Goal: Contribute content: Contribute content

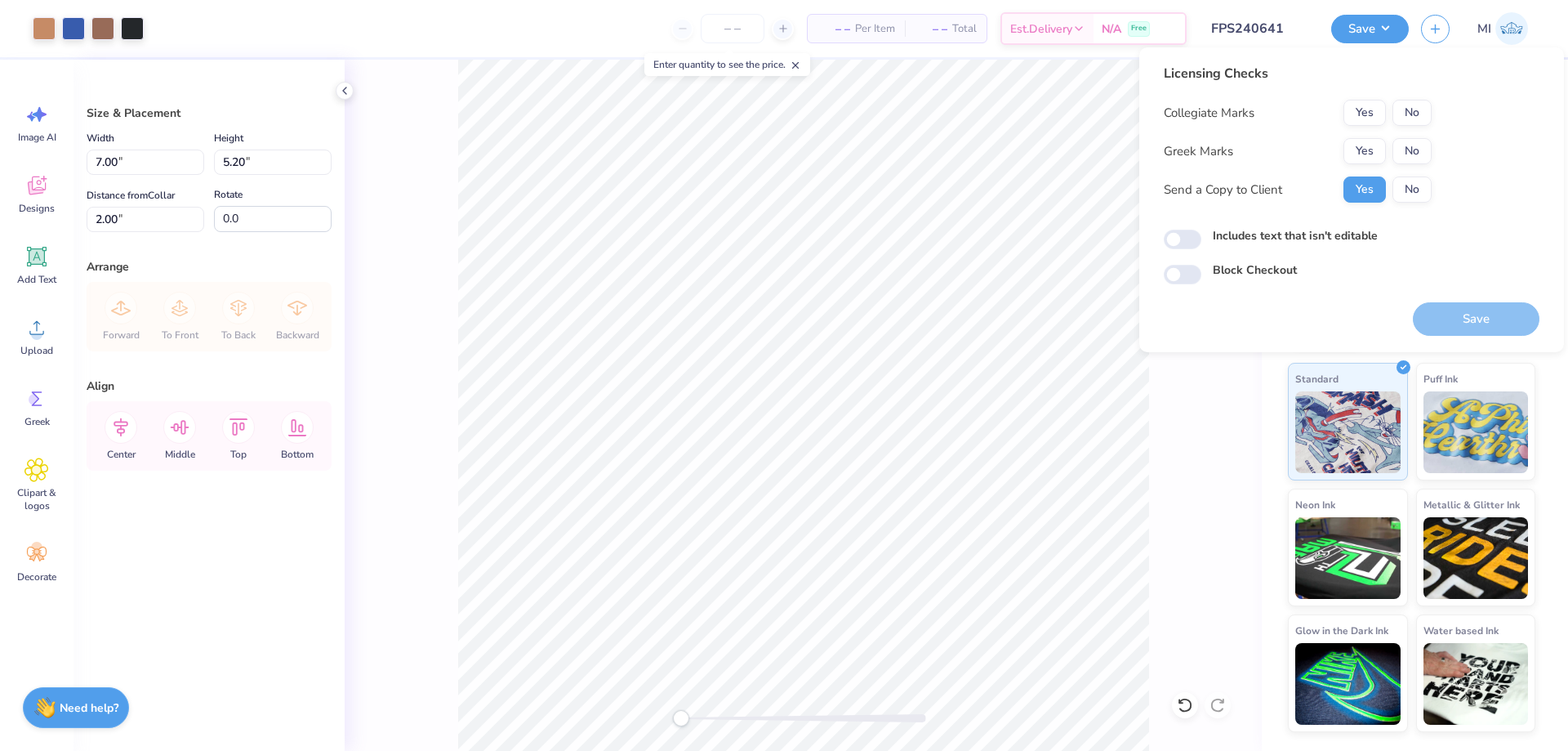
drag, startPoint x: 1413, startPoint y: 126, endPoint x: 1404, endPoint y: 132, distance: 10.8
click at [1411, 127] on div "Collegiate Marks Yes No Greek Marks Yes No Send a Copy to Client Yes No" at bounding box center [1297, 151] width 268 height 103
drag, startPoint x: 1407, startPoint y: 116, endPoint x: 1393, endPoint y: 130, distance: 19.8
click at [1404, 120] on button "No" at bounding box center [1412, 113] width 40 height 26
click at [1370, 150] on button "Yes" at bounding box center [1364, 152] width 42 height 26
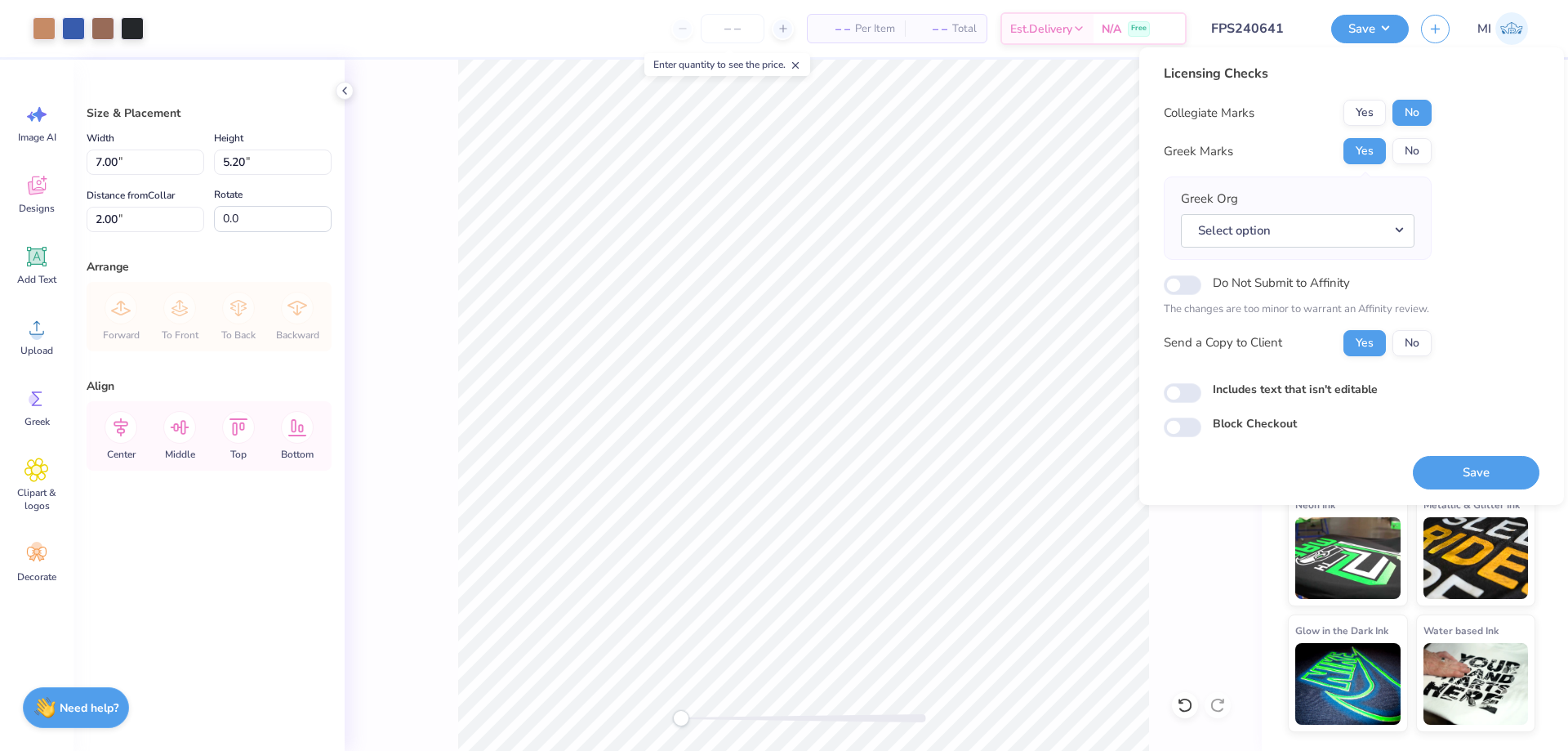
click at [1458, 62] on div "Licensing Checks Collegiate Marks Yes No Greek Marks Yes No Greek Org Select op…" at bounding box center [1351, 276] width 424 height 457
click at [1433, 23] on icon "button" at bounding box center [1434, 26] width 14 height 14
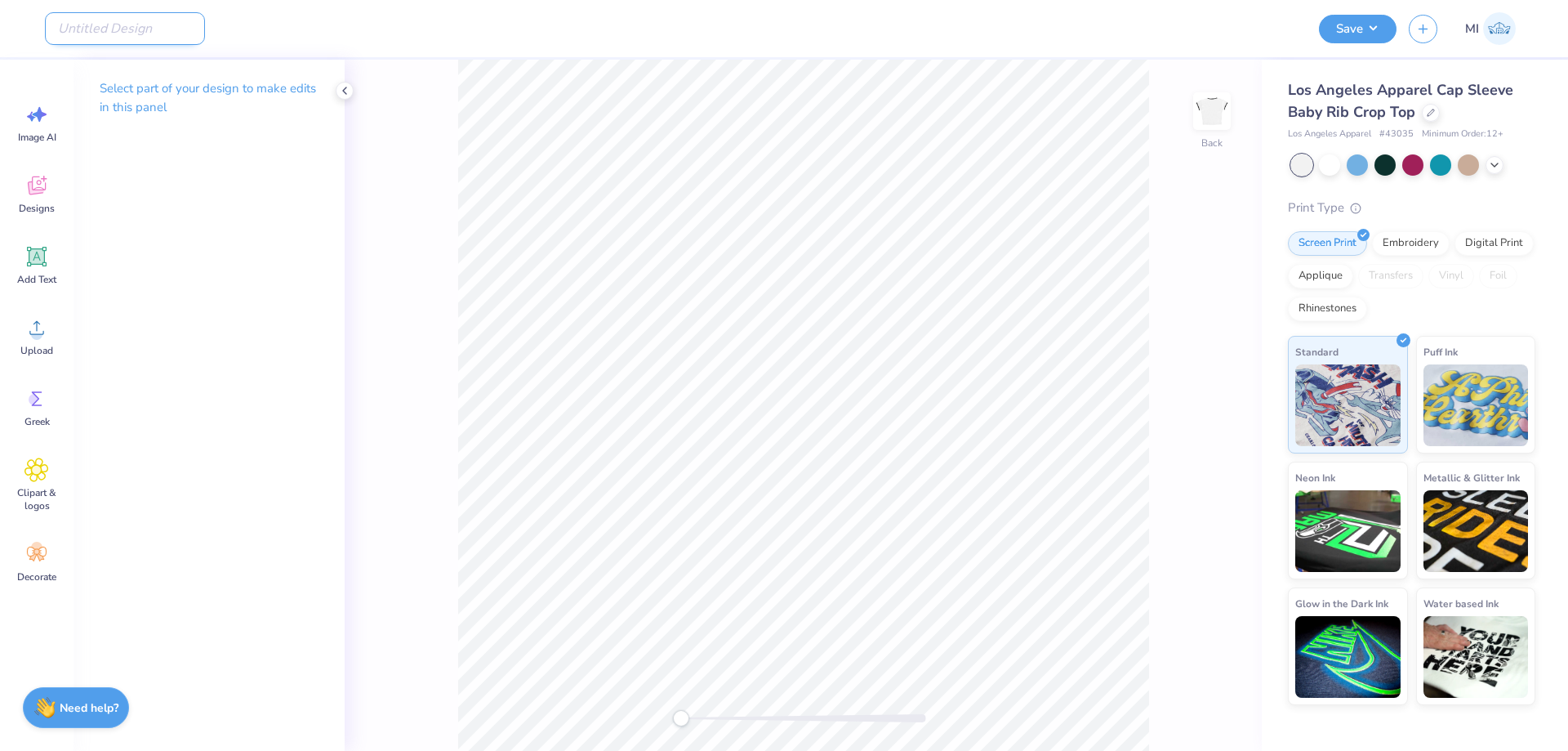
click at [136, 31] on input "Design Title" at bounding box center [125, 28] width 160 height 33
paste input "FPS240642"
type input "FPS240642"
click at [1433, 116] on div at bounding box center [1430, 110] width 18 height 18
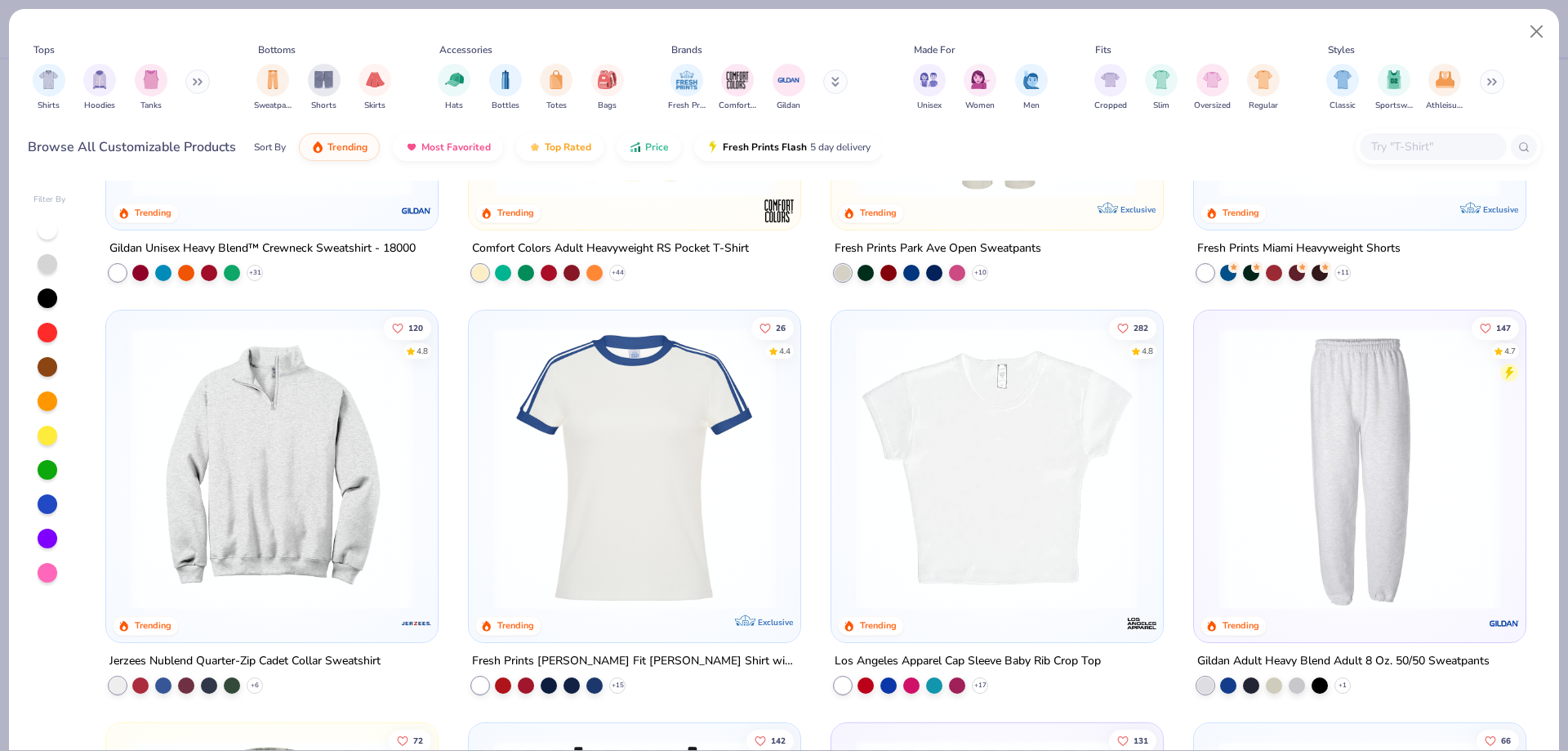
scroll to position [2480, 0]
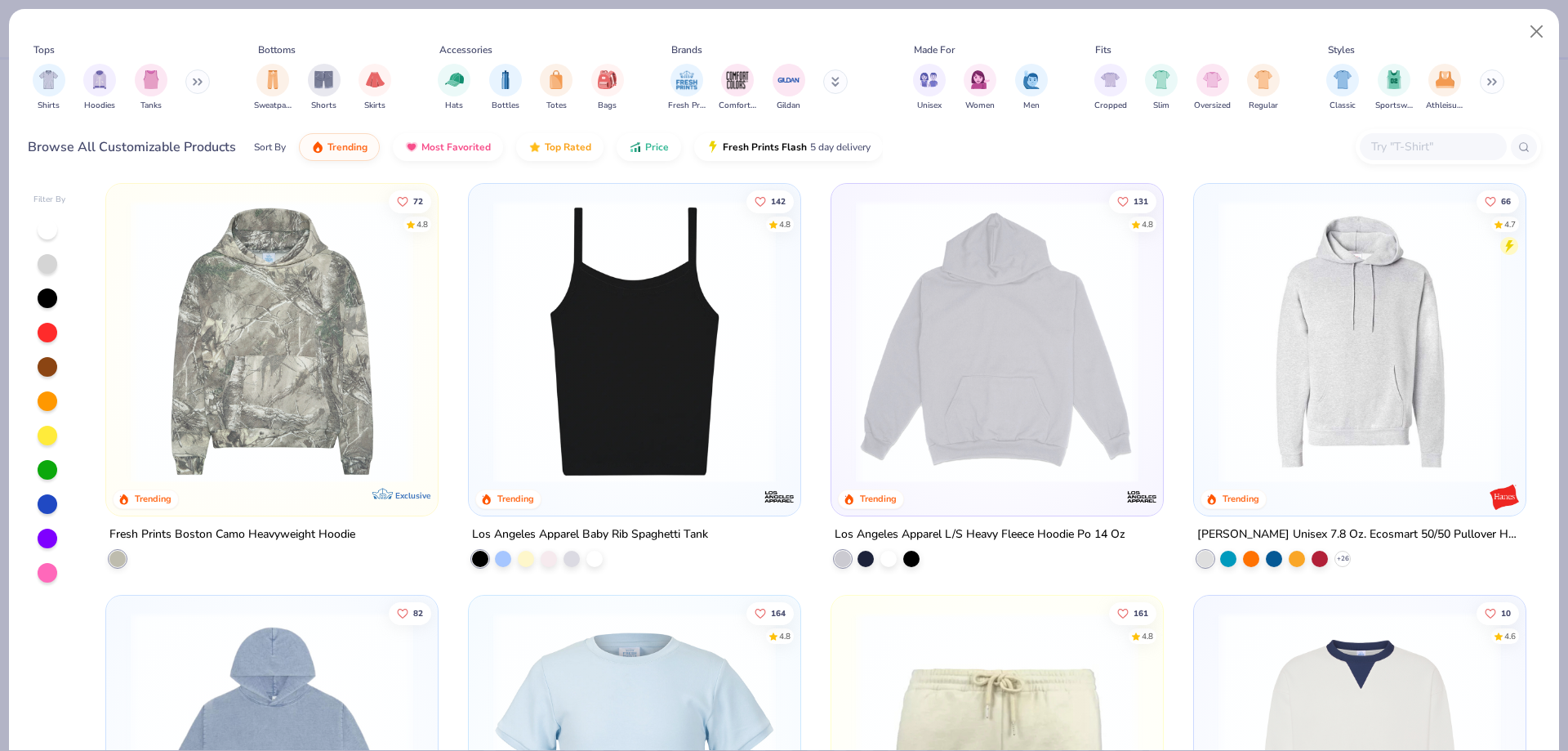
click at [641, 350] on img at bounding box center [635, 341] width 299 height 282
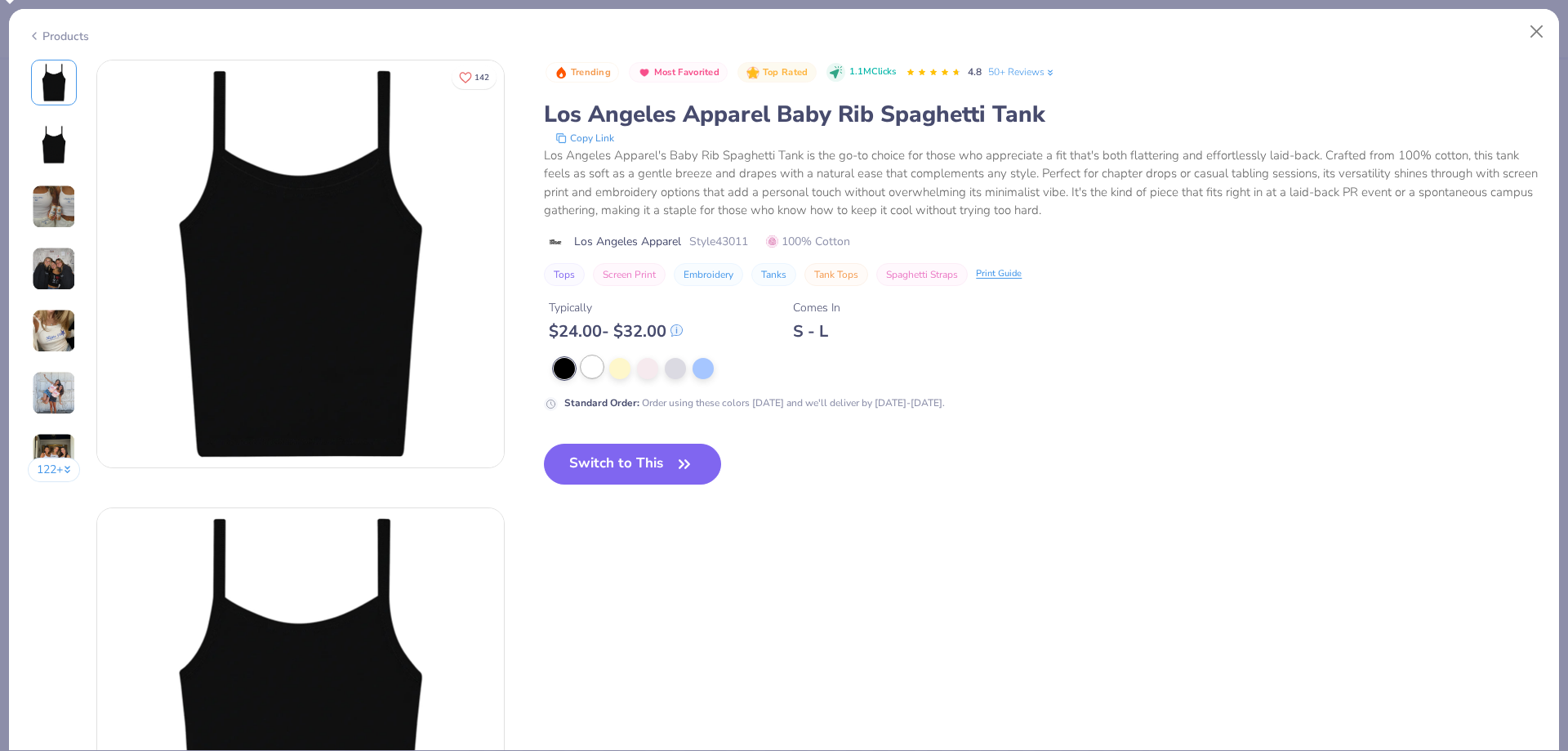
click at [585, 373] on div at bounding box center [592, 366] width 22 height 22
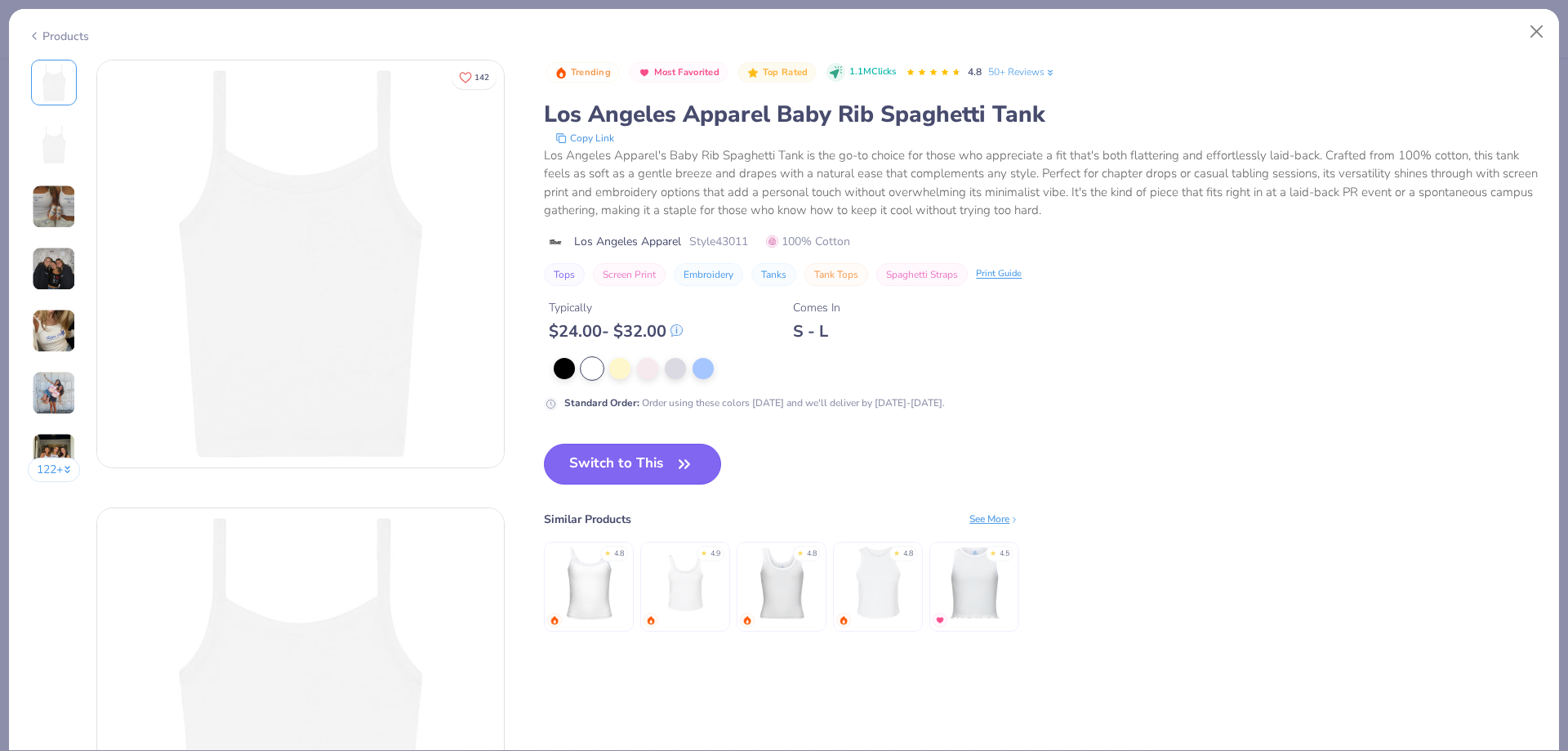
click at [607, 457] on button "Switch to This" at bounding box center [632, 463] width 177 height 40
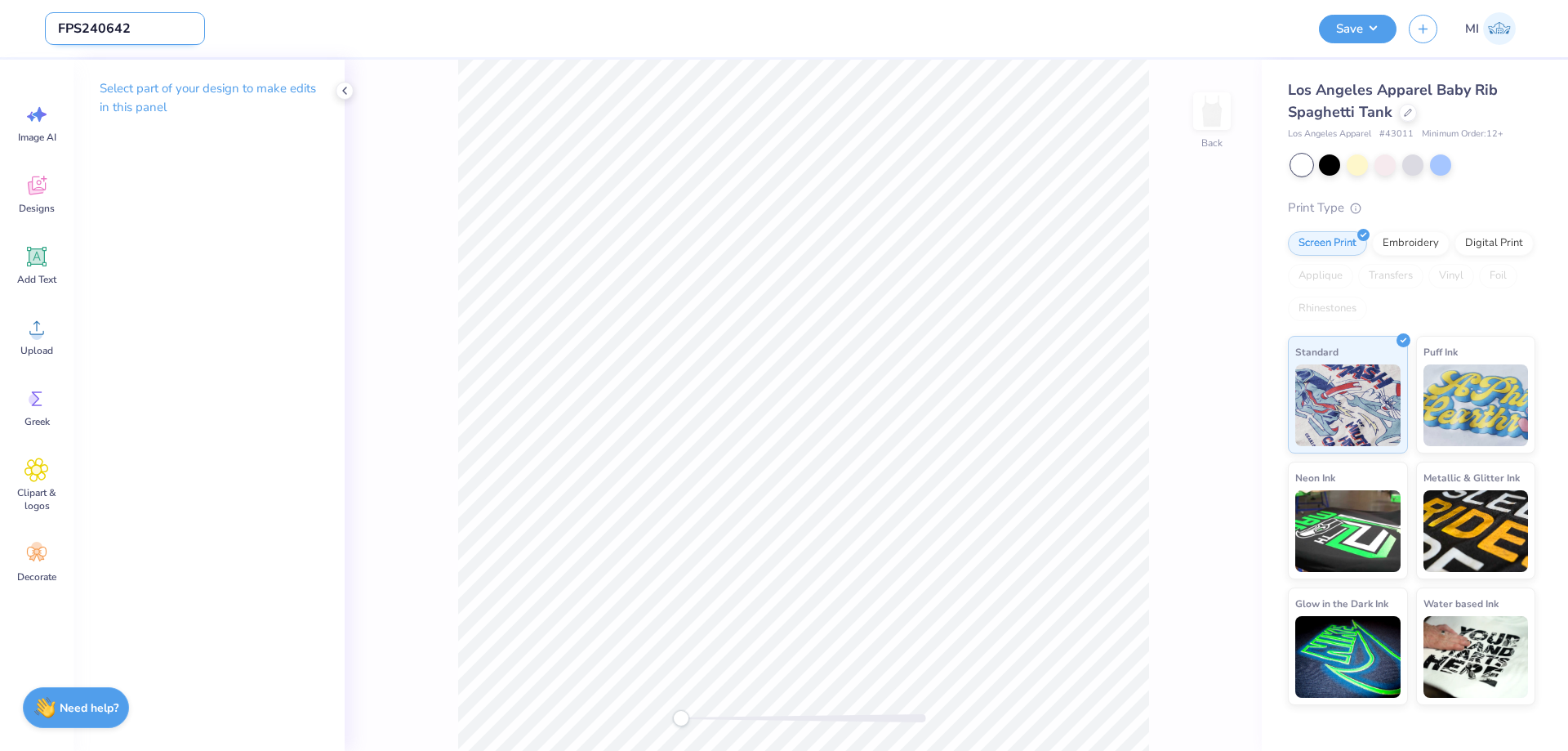
click at [119, 30] on input "FPS240642" at bounding box center [125, 28] width 160 height 33
click at [119, 31] on input "FPS240642" at bounding box center [125, 28] width 160 height 33
click at [118, 32] on input "FPS240642" at bounding box center [125, 28] width 160 height 33
drag, startPoint x: 1399, startPoint y: 134, endPoint x: 1290, endPoint y: 139, distance: 109.1
click at [1290, 139] on div "Los Angeles Apparel # 43011 Minimum Order: 12 +" at bounding box center [1411, 134] width 247 height 14
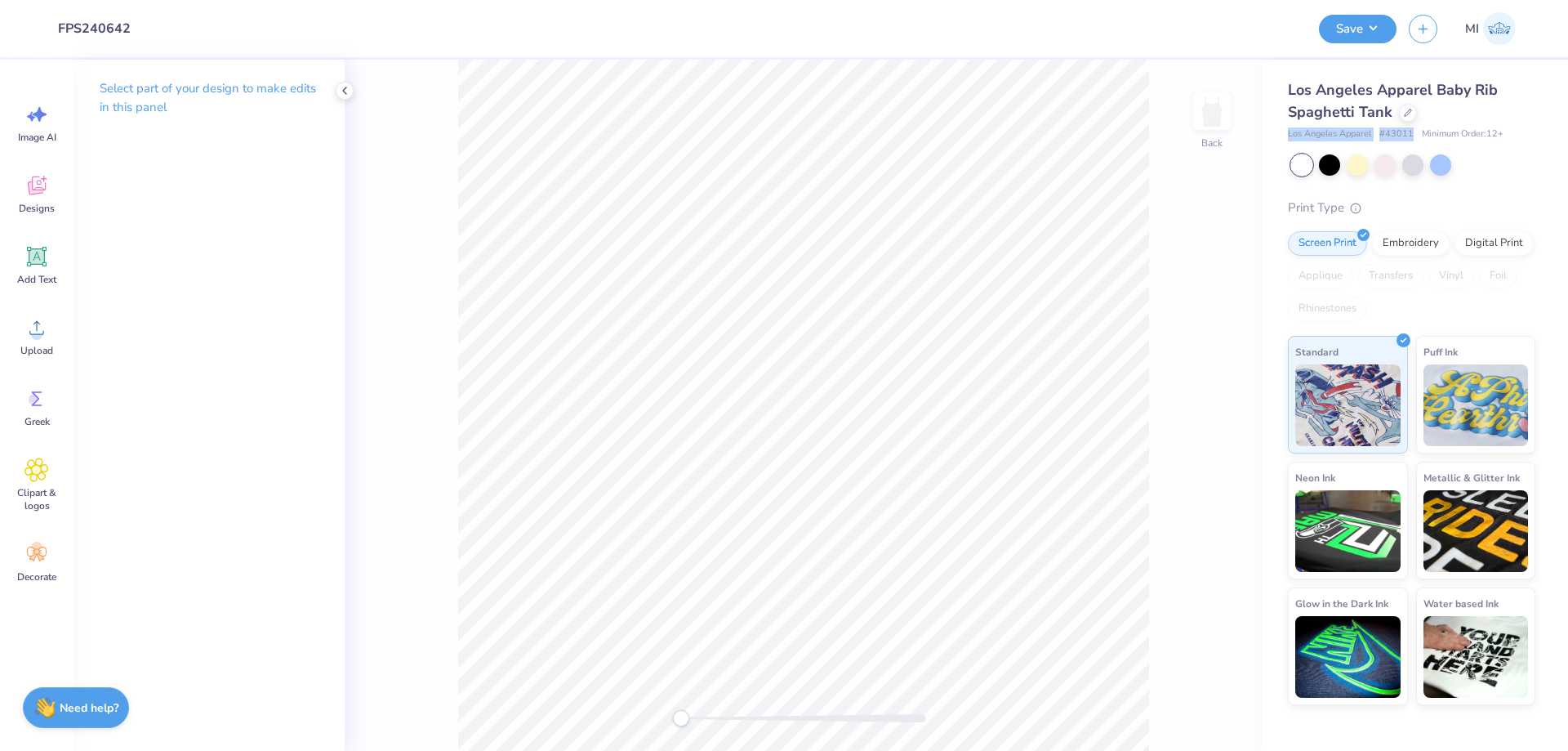
copy div "Los Angeles Apparel # 43011"
click at [53, 341] on div "Upload" at bounding box center [37, 336] width 58 height 61
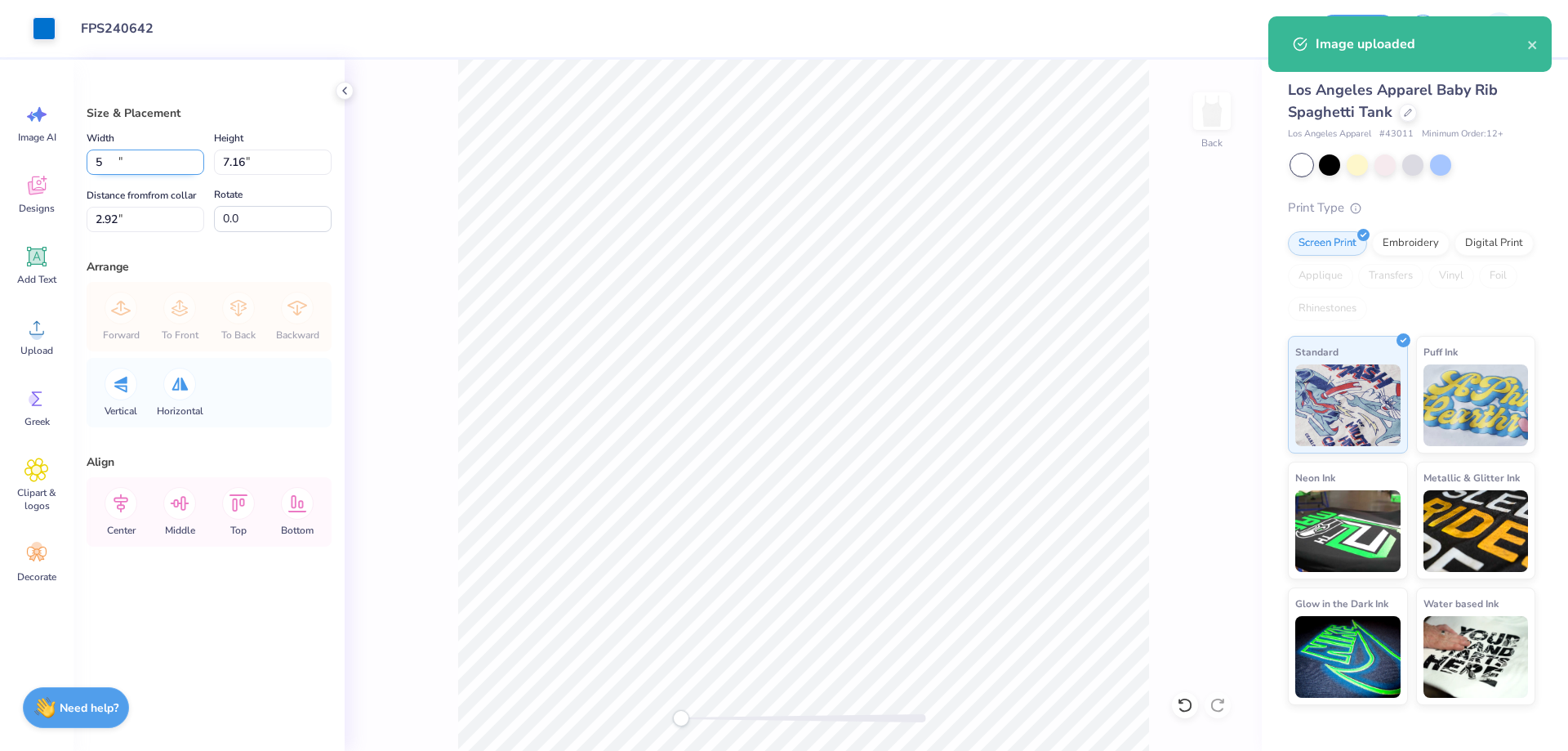
drag, startPoint x: 145, startPoint y: 164, endPoint x: 8, endPoint y: 172, distance: 137.2
click at [87, 172] on input "5" at bounding box center [145, 162] width 118 height 25
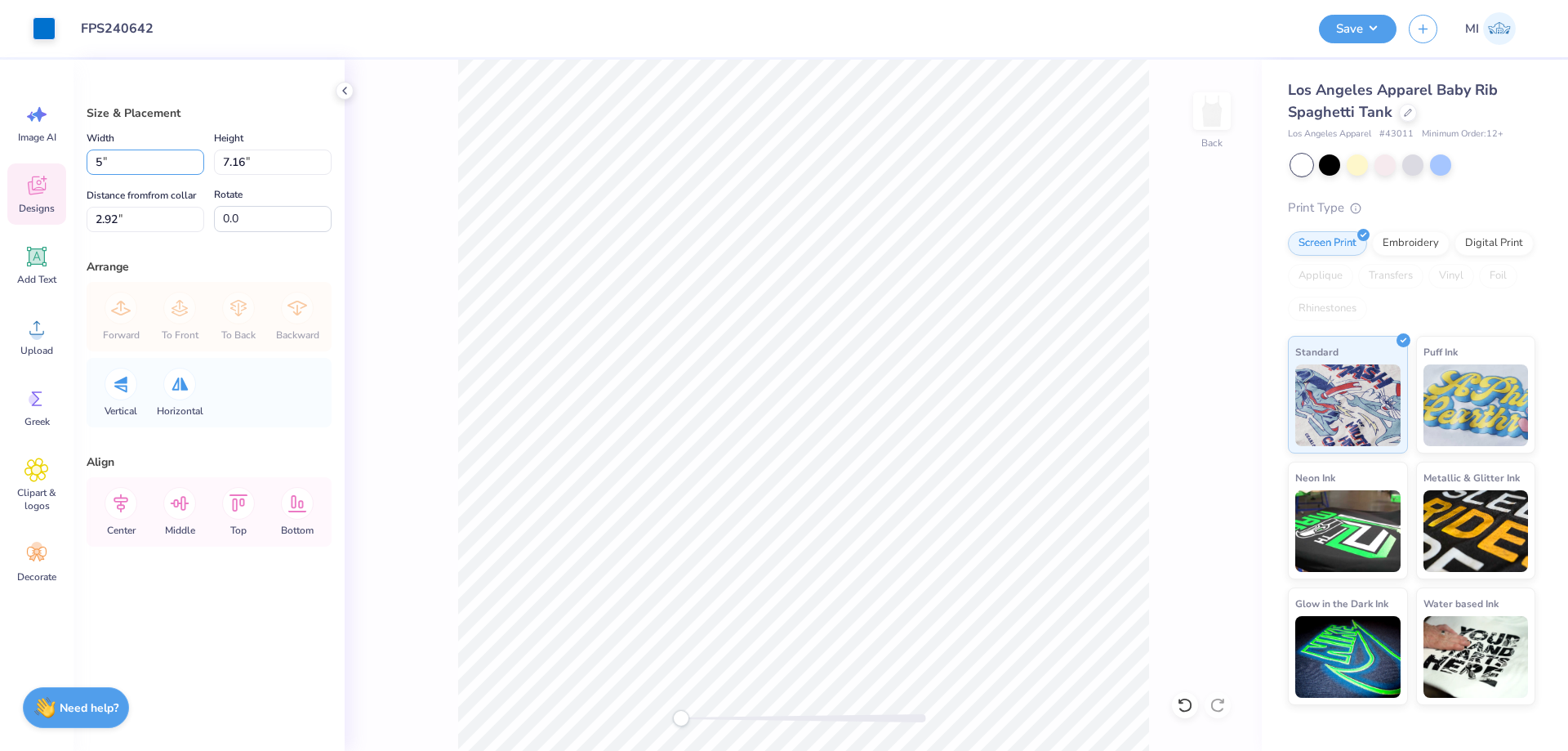
type input "5.00"
type input "4.01"
type input "4.50"
drag, startPoint x: 144, startPoint y: 216, endPoint x: 0, endPoint y: 225, distance: 144.3
click at [87, 225] on input "4.50" at bounding box center [145, 219] width 118 height 25
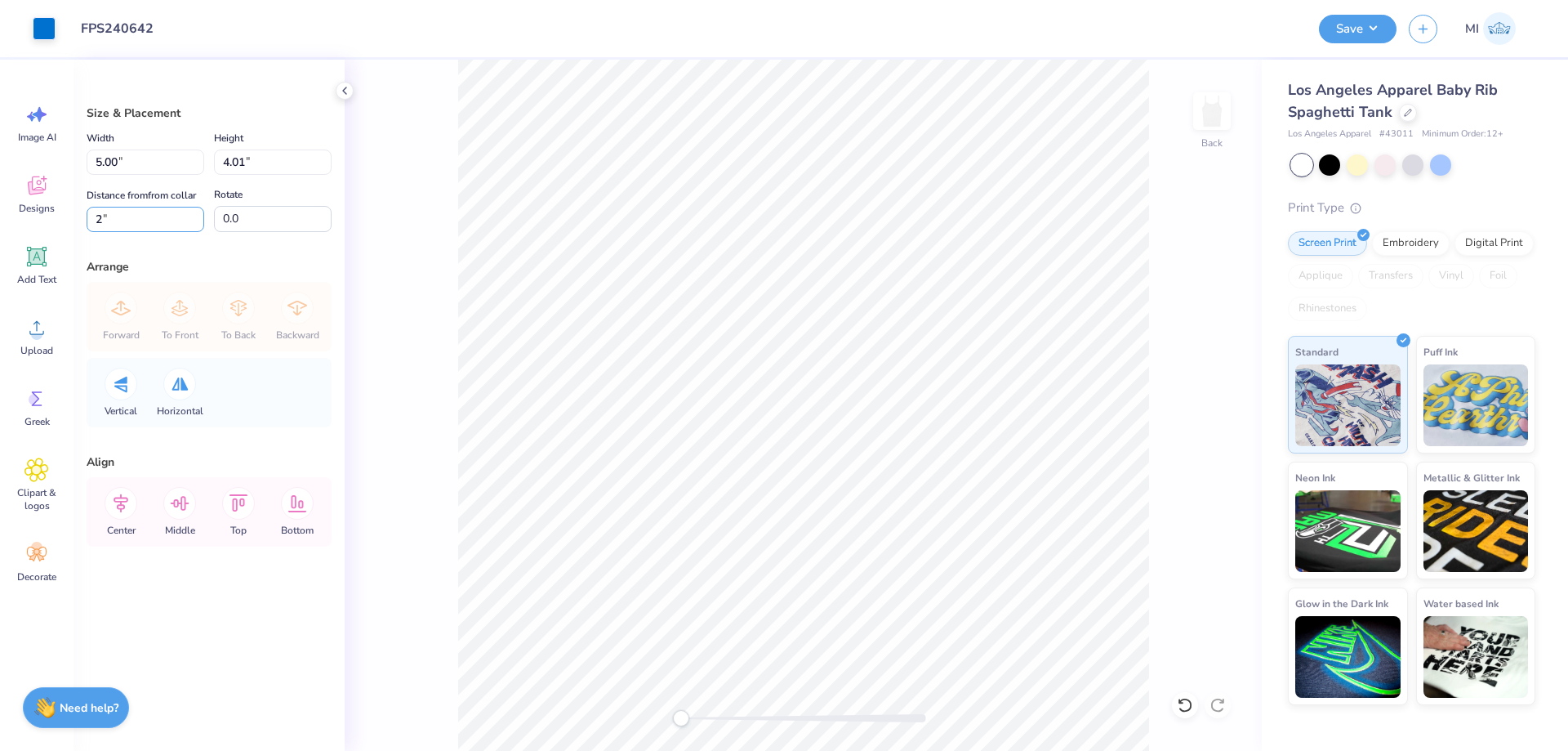
type input "2"
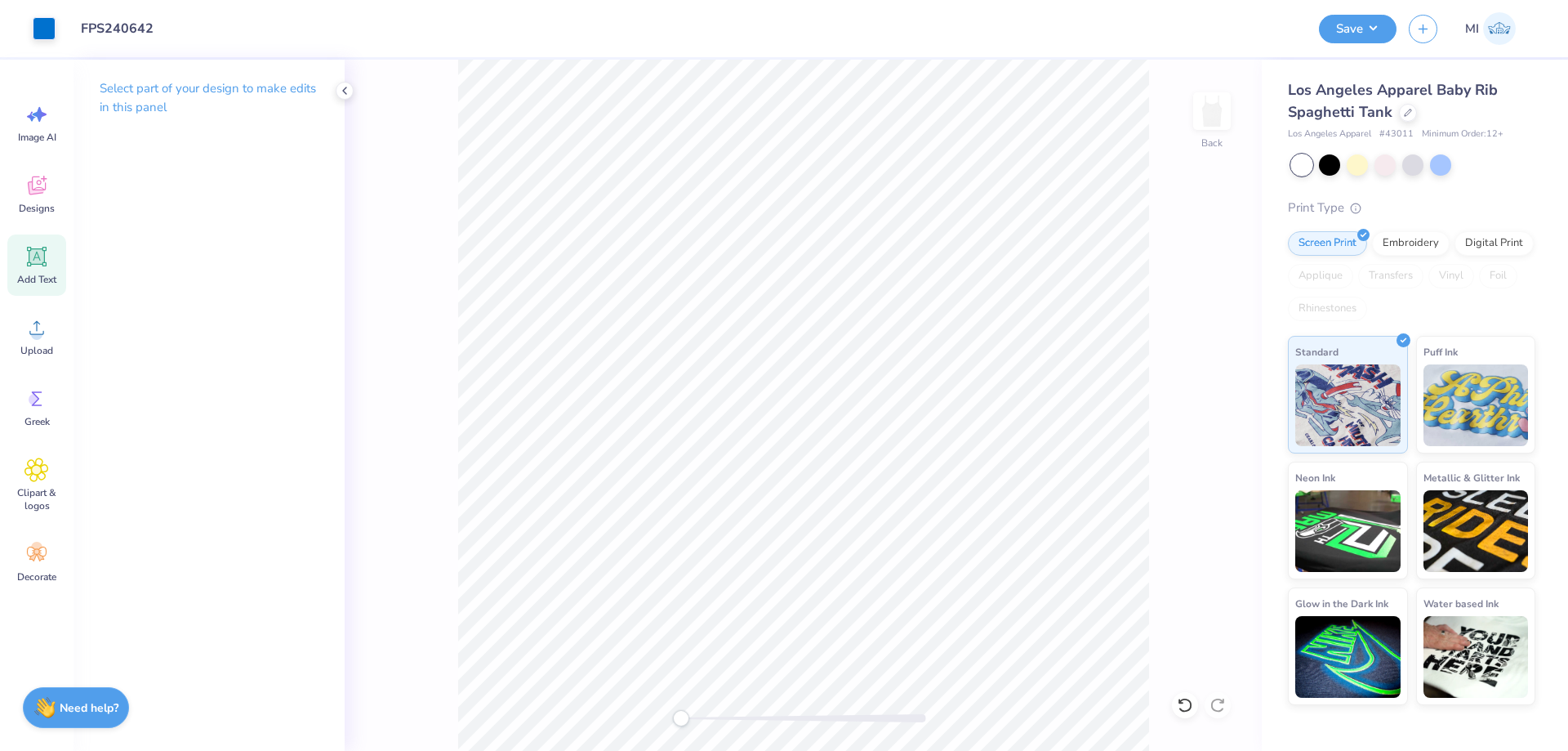
click at [26, 250] on icon at bounding box center [37, 257] width 24 height 24
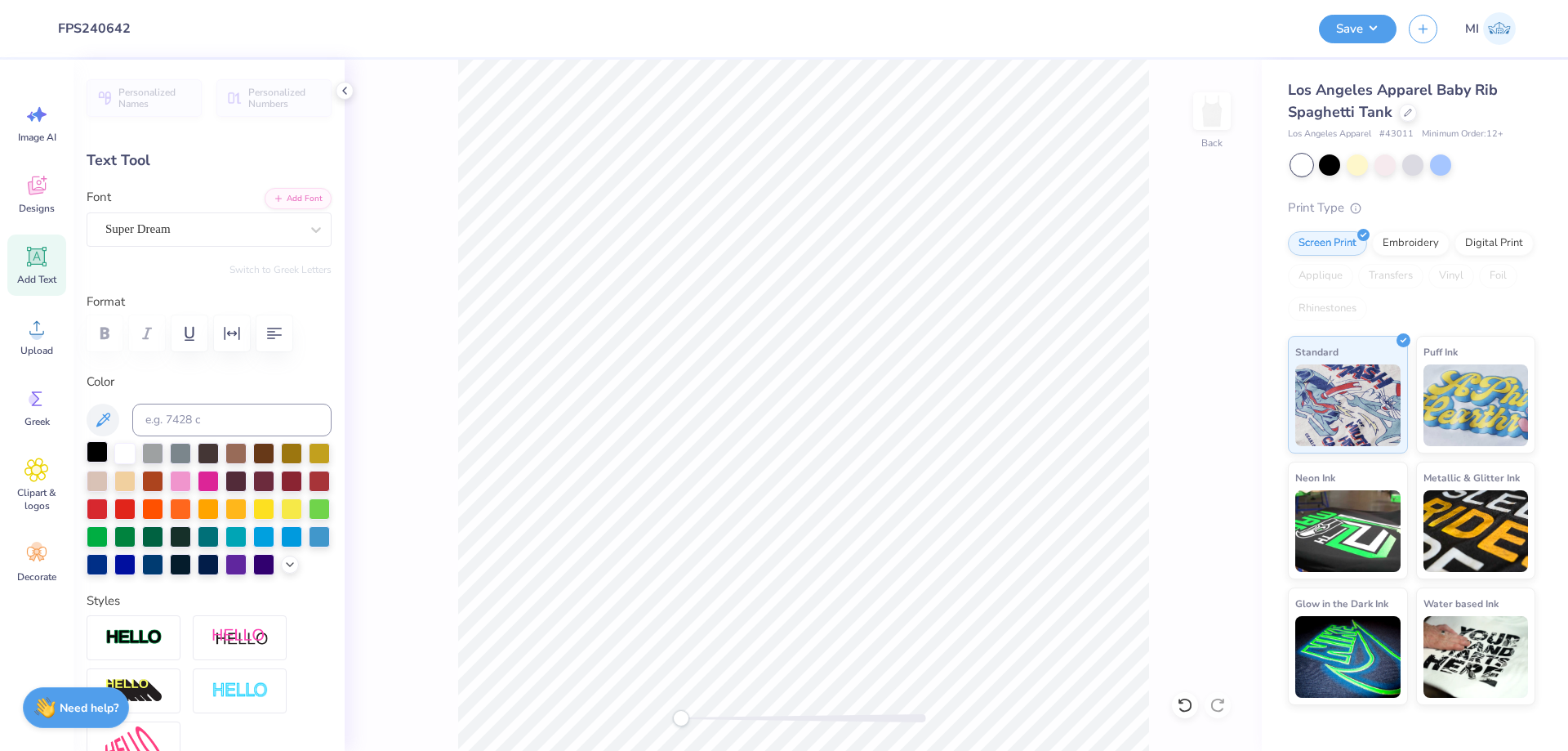
drag, startPoint x: 93, startPoint y: 466, endPoint x: 90, endPoint y: 455, distance: 11.4
click at [91, 462] on div at bounding box center [97, 452] width 22 height 22
click at [297, 188] on button "Add Font" at bounding box center [297, 197] width 67 height 22
type textarea "Big Little"
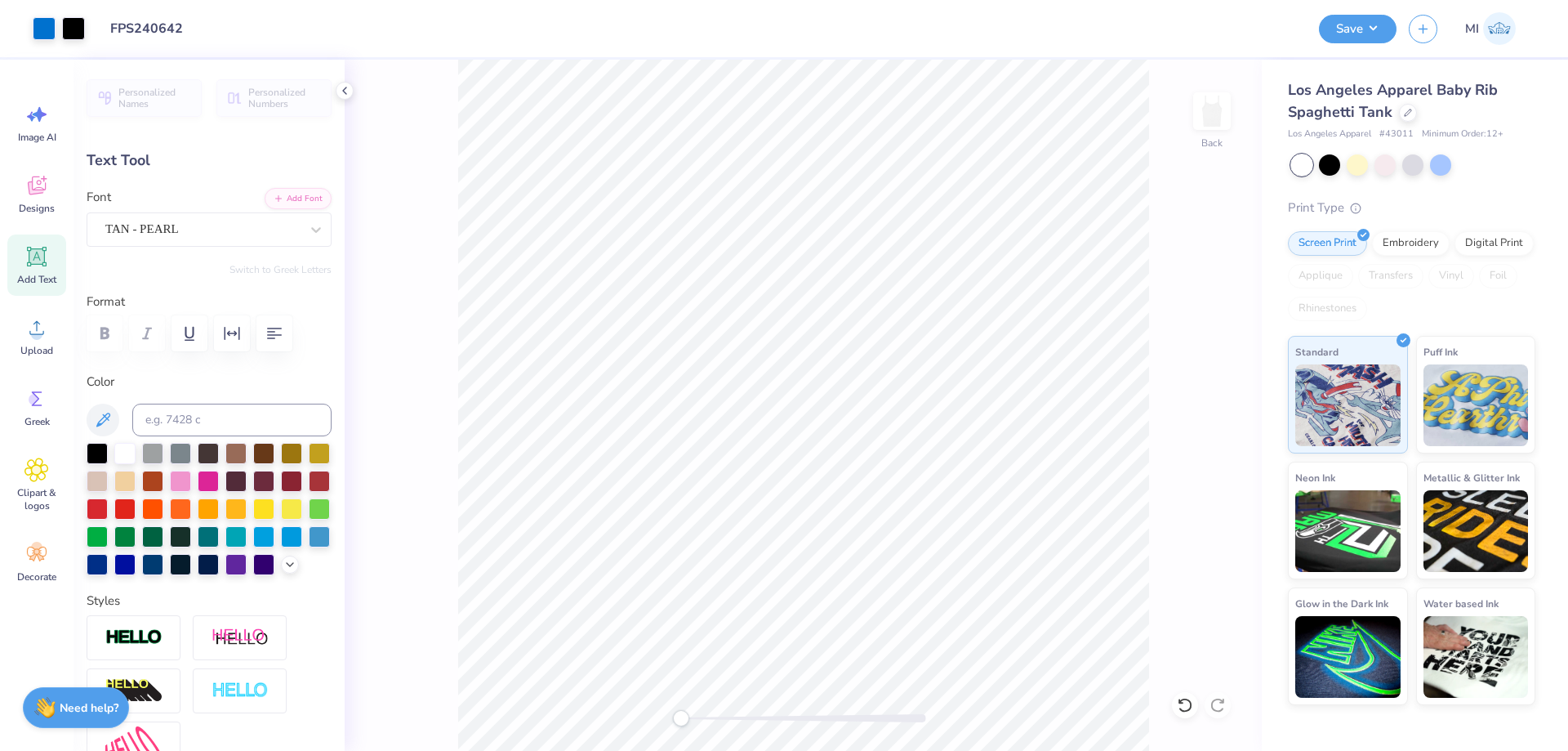
type input "7.90"
type input "2.31"
type input "5.35"
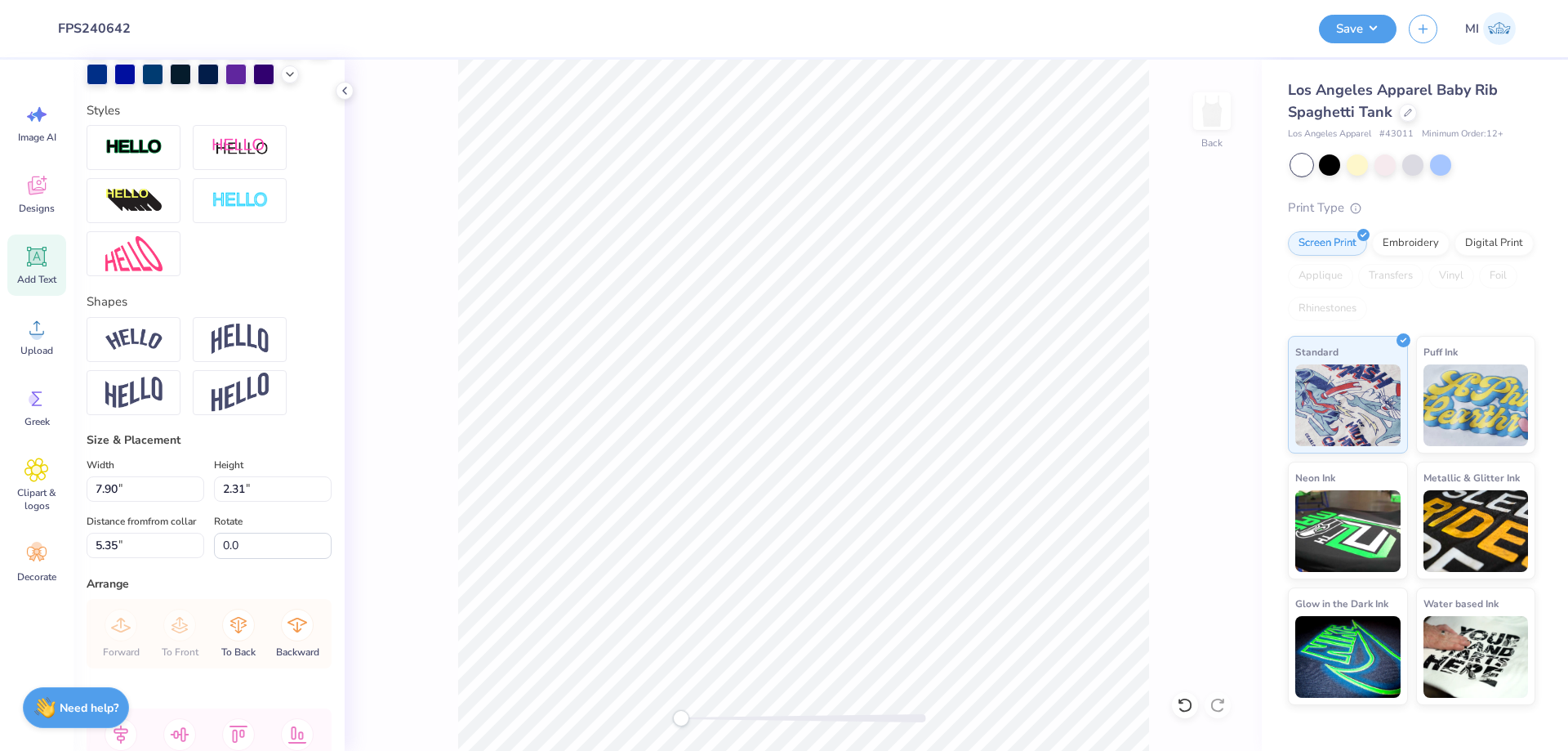
scroll to position [601, 0]
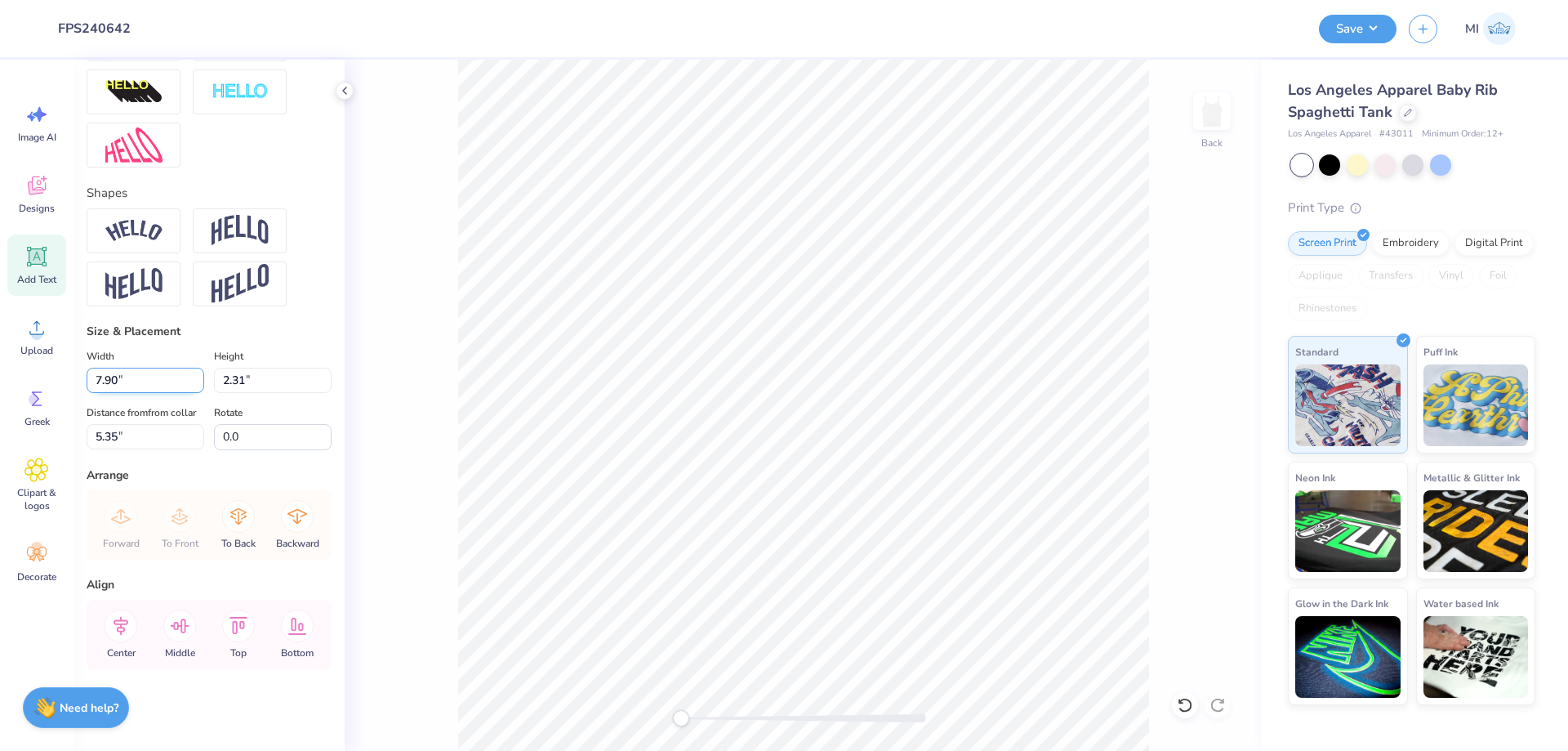
drag, startPoint x: 140, startPoint y: 385, endPoint x: 43, endPoint y: 383, distance: 97.0
click at [87, 383] on input "7.90" at bounding box center [145, 380] width 118 height 25
type input "5.00"
type input "1.46"
click at [729, 710] on div at bounding box center [803, 717] width 245 height 16
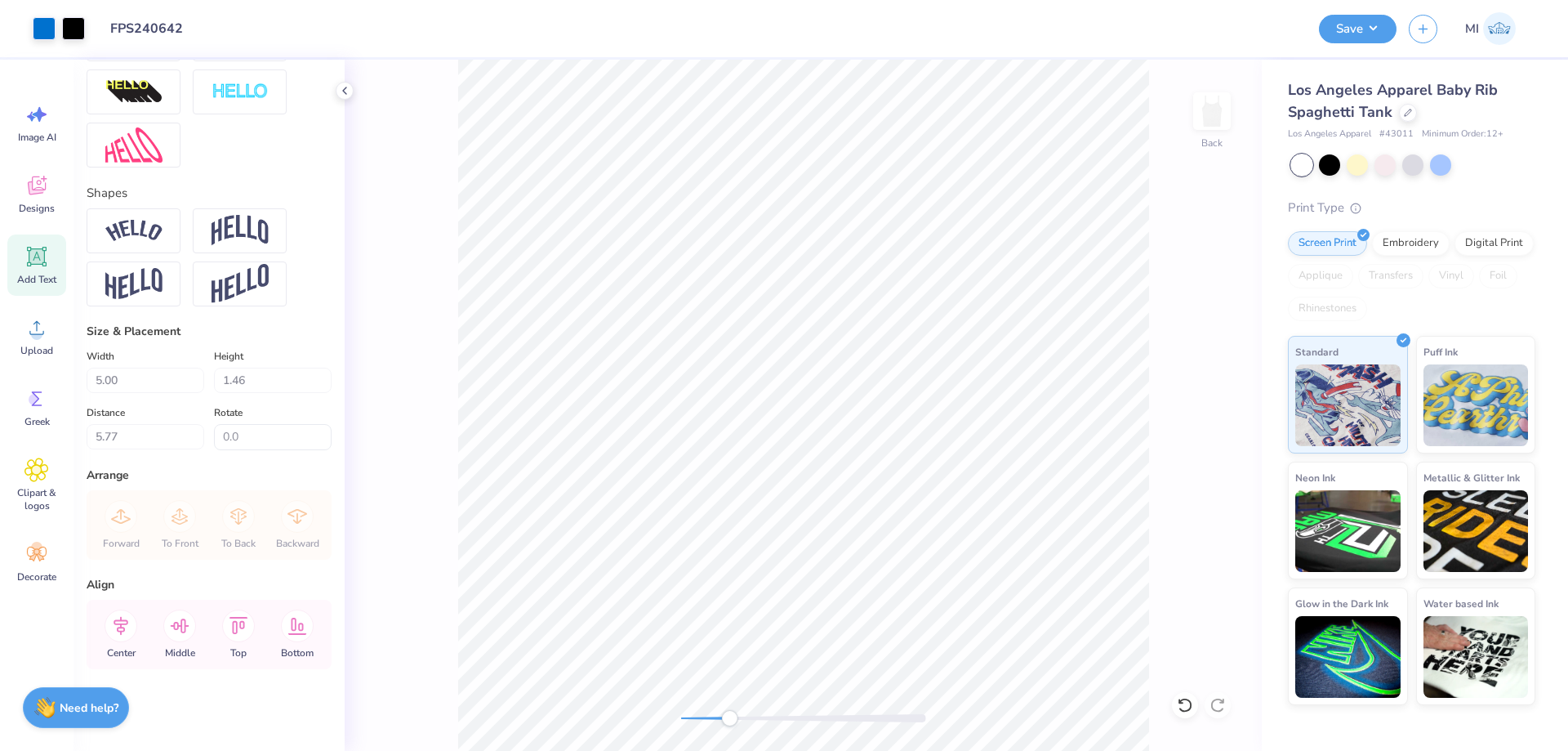
type input "5.04"
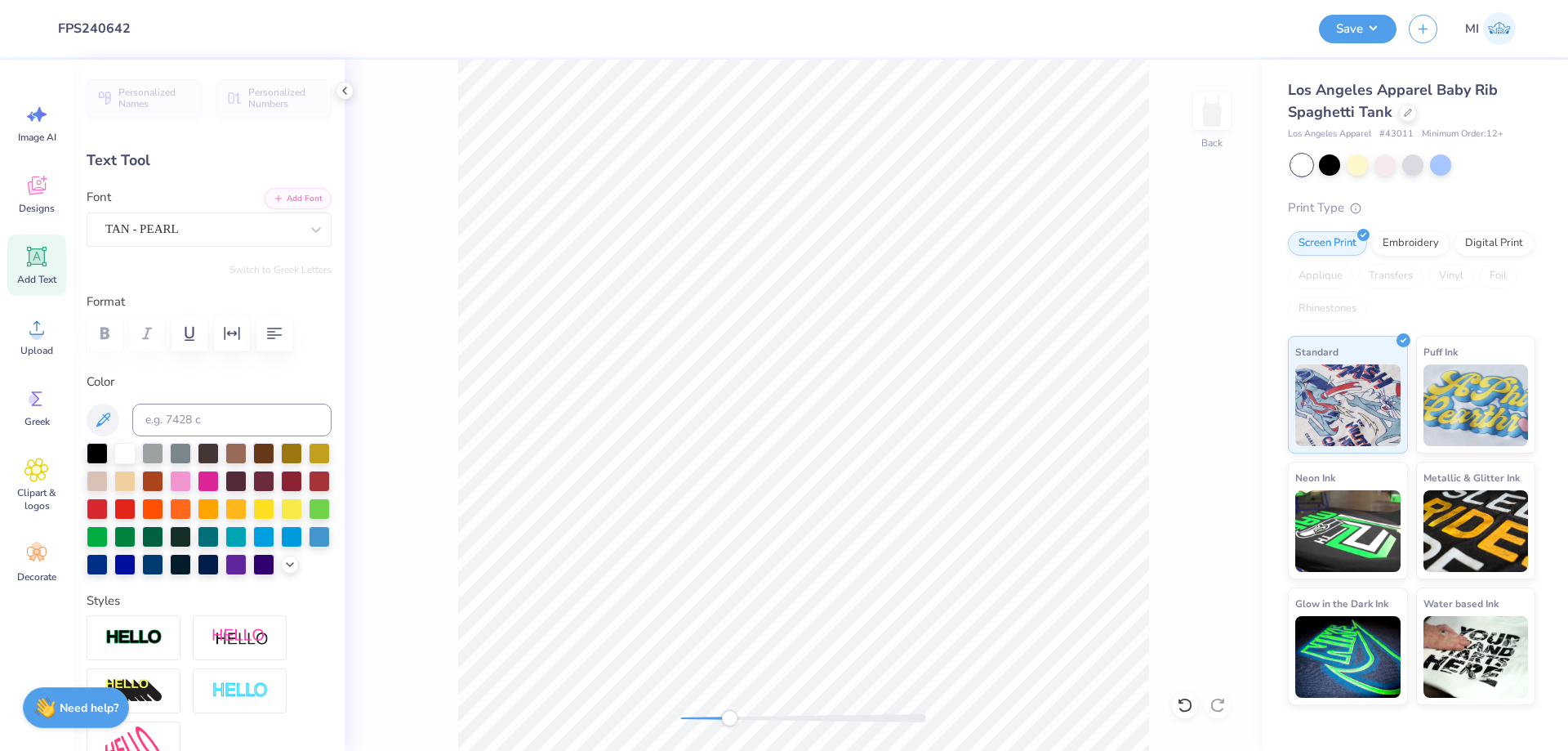
scroll to position [0, 7]
type textarea "ALPHA CHI OMEGA"
type input "8.93"
type input "0.79"
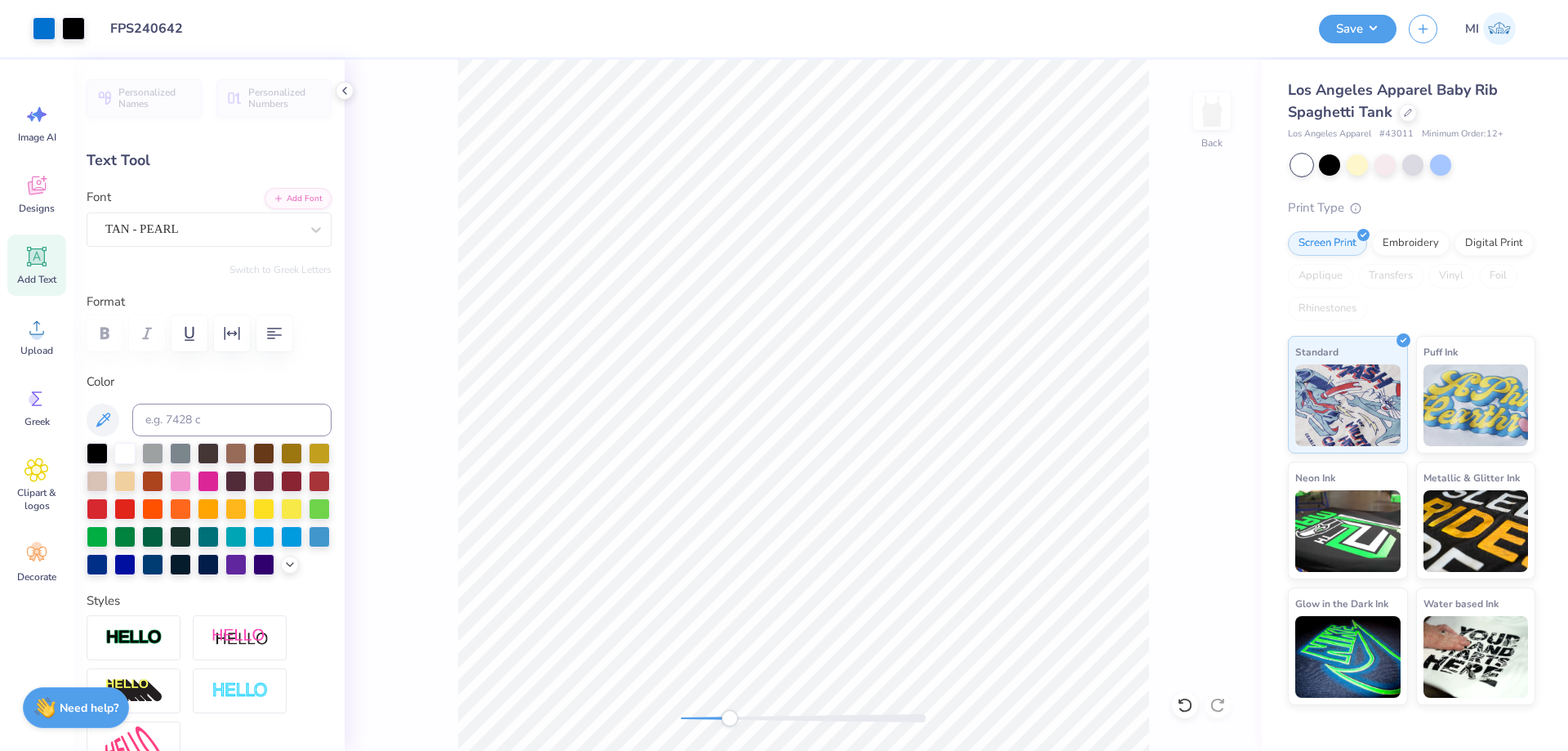
type input "6.03"
click at [668, 722] on div "Back" at bounding box center [802, 405] width 917 height 691
type input "3.23"
type input "0.29"
type input "6.53"
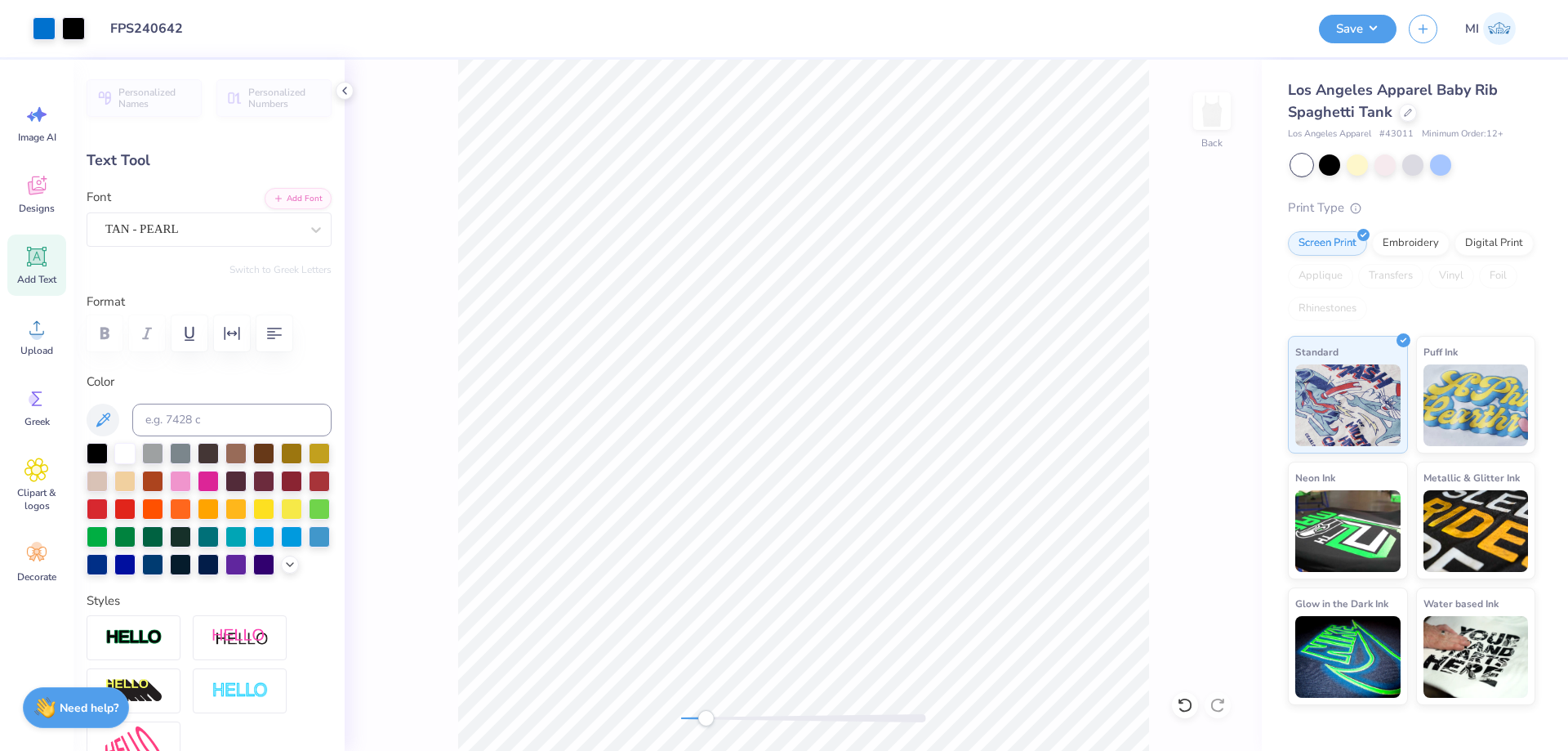
drag, startPoint x: 693, startPoint y: 722, endPoint x: 707, endPoint y: 722, distance: 14.0
click at [707, 722] on div at bounding box center [803, 717] width 245 height 16
type input "3.03"
type input "0.27"
type input "6.15"
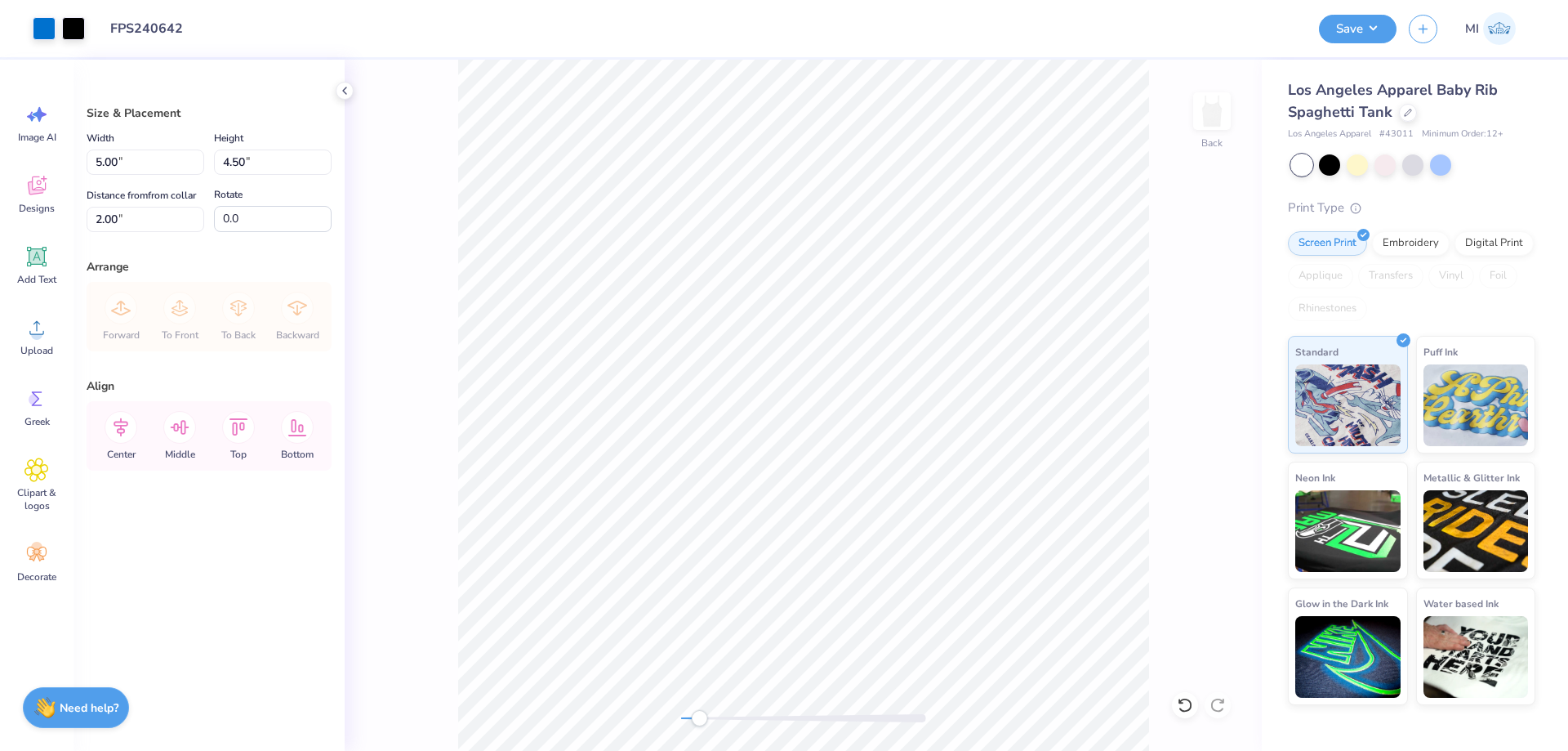
click at [609, 721] on div "Back" at bounding box center [802, 405] width 917 height 691
drag, startPoint x: 120, startPoint y: 170, endPoint x: 55, endPoint y: 171, distance: 65.0
click at [87, 171] on input "5.00" at bounding box center [145, 162] width 118 height 25
type input "6.00"
type input "5.40"
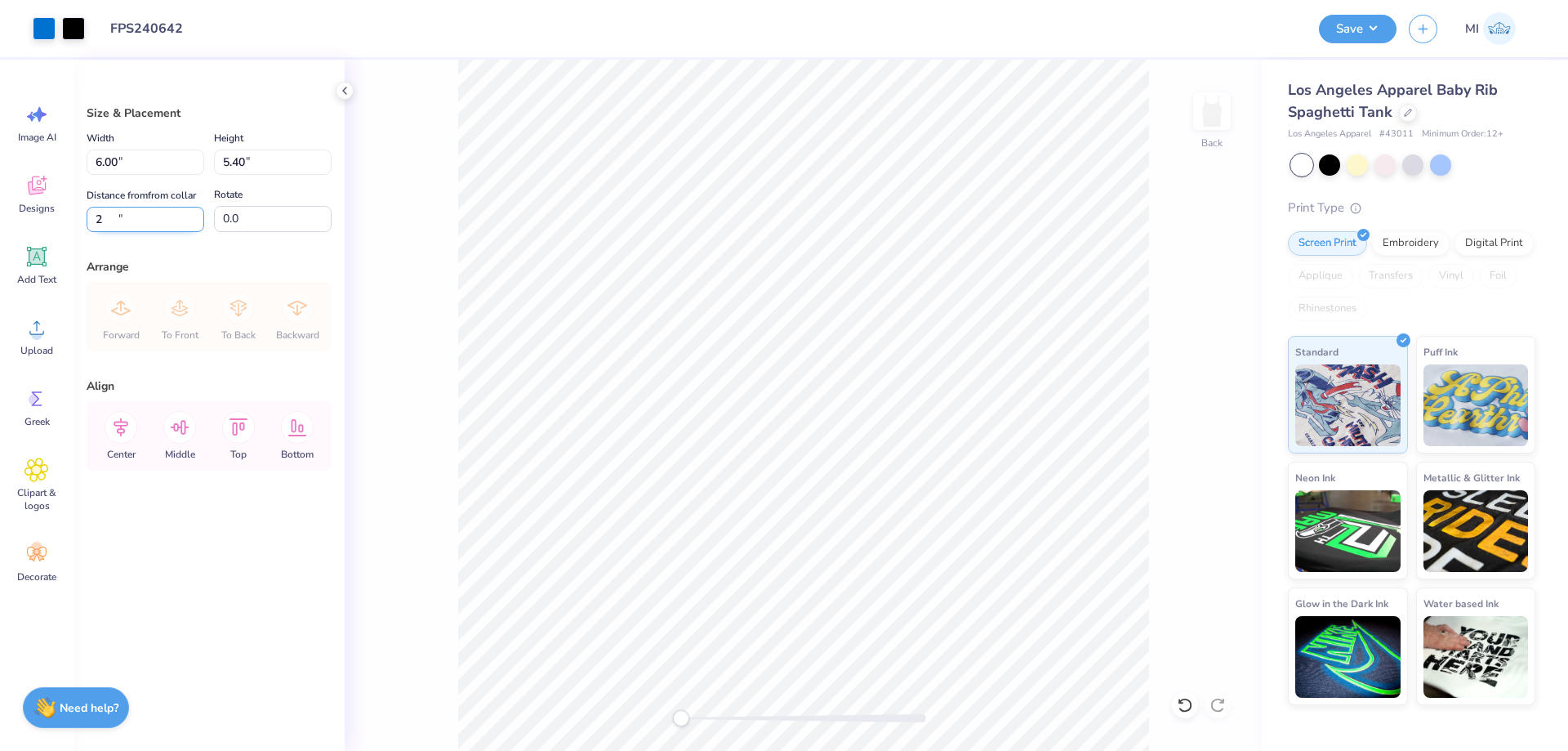
drag, startPoint x: 149, startPoint y: 226, endPoint x: 8, endPoint y: 226, distance: 141.0
click at [87, 226] on input "2" at bounding box center [145, 219] width 118 height 25
type input "2.00"
click at [1340, 15] on button "Save" at bounding box center [1357, 26] width 77 height 28
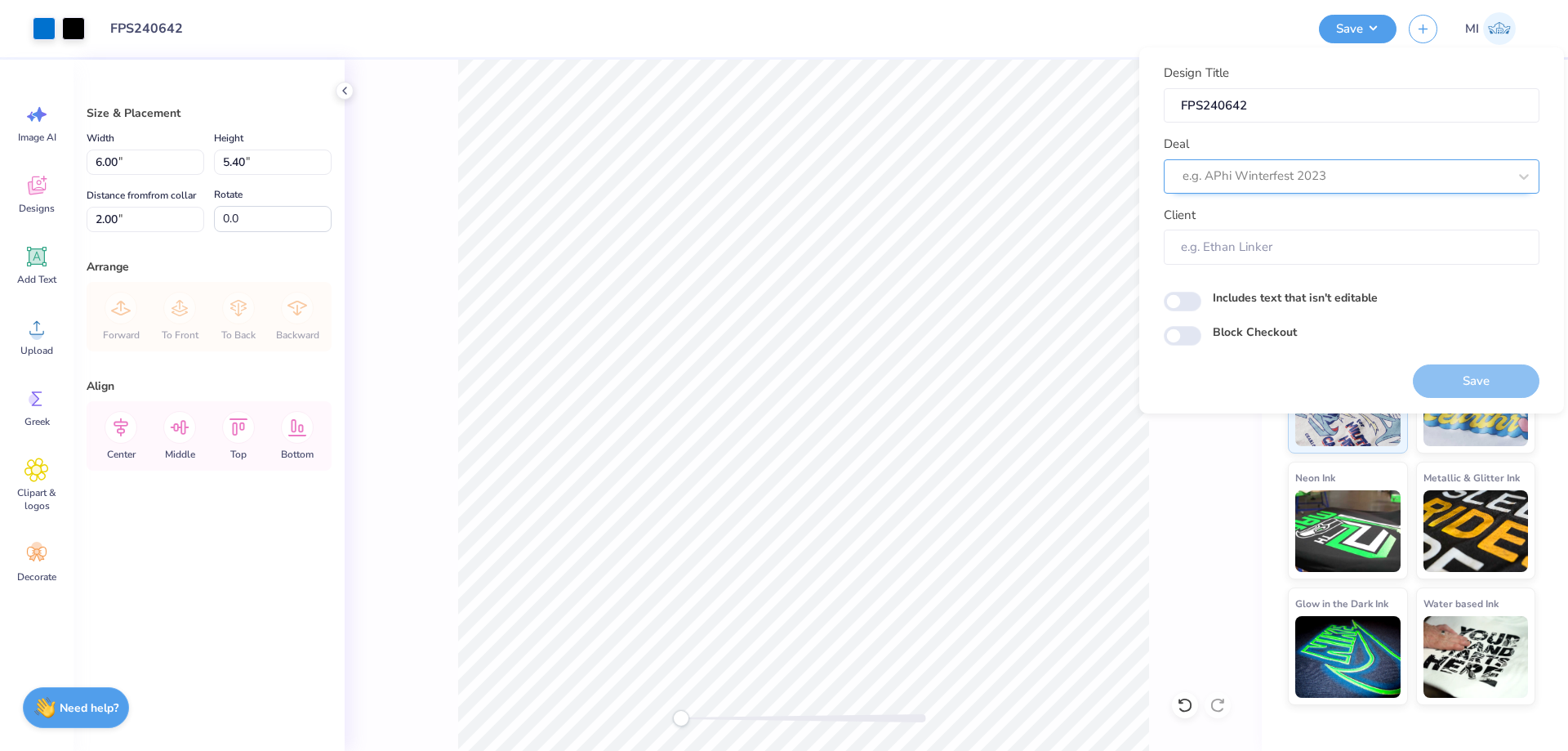
click at [1306, 183] on div at bounding box center [1344, 175] width 325 height 22
type input "d"
click at [1332, 208] on div "Design Tool Gallery" at bounding box center [1351, 220] width 362 height 27
type input "Design Tool Gallery"
type input "Design Tool Gallery User"
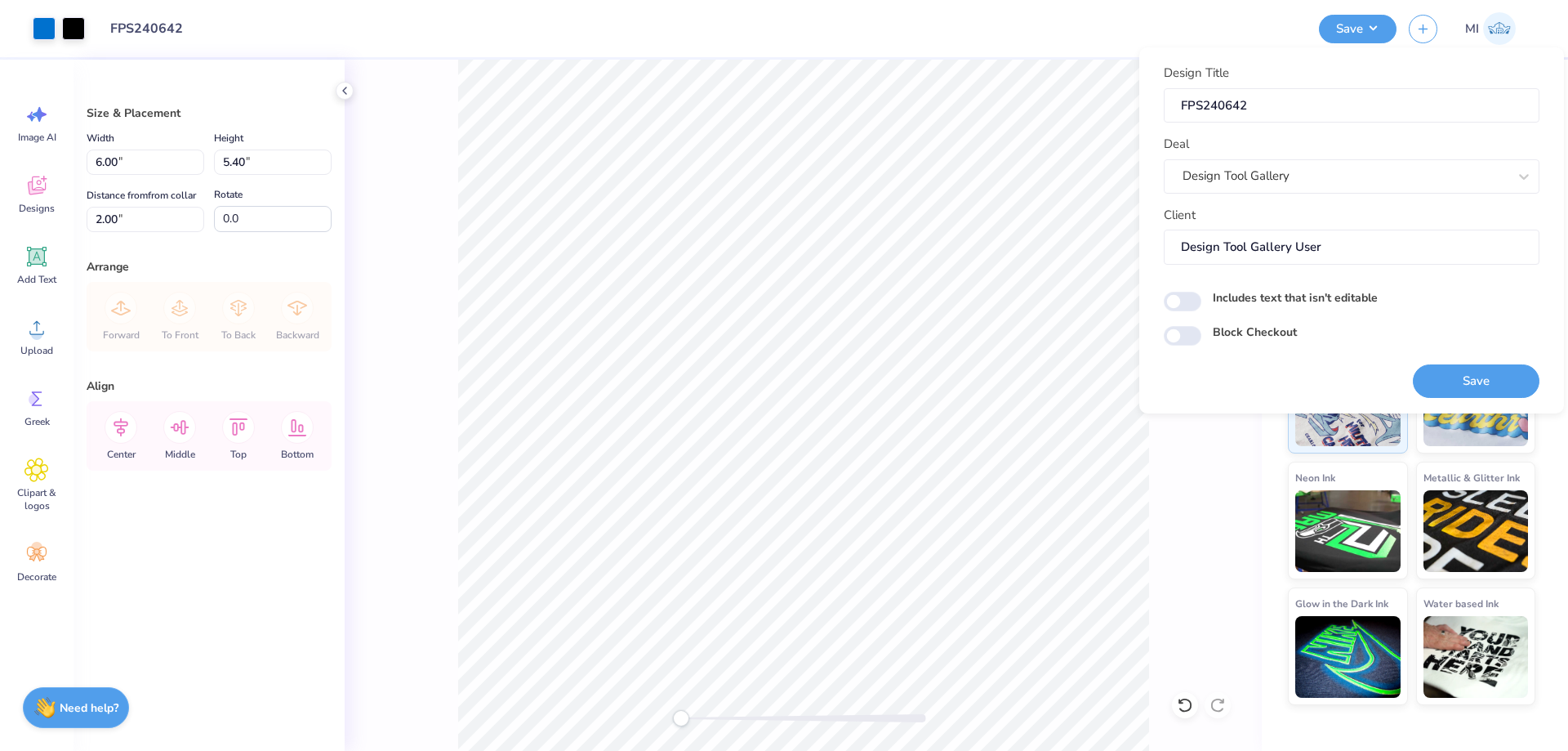
click at [1447, 362] on div "Save" at bounding box center [1476, 371] width 127 height 52
click at [1449, 378] on button "Save" at bounding box center [1476, 381] width 127 height 34
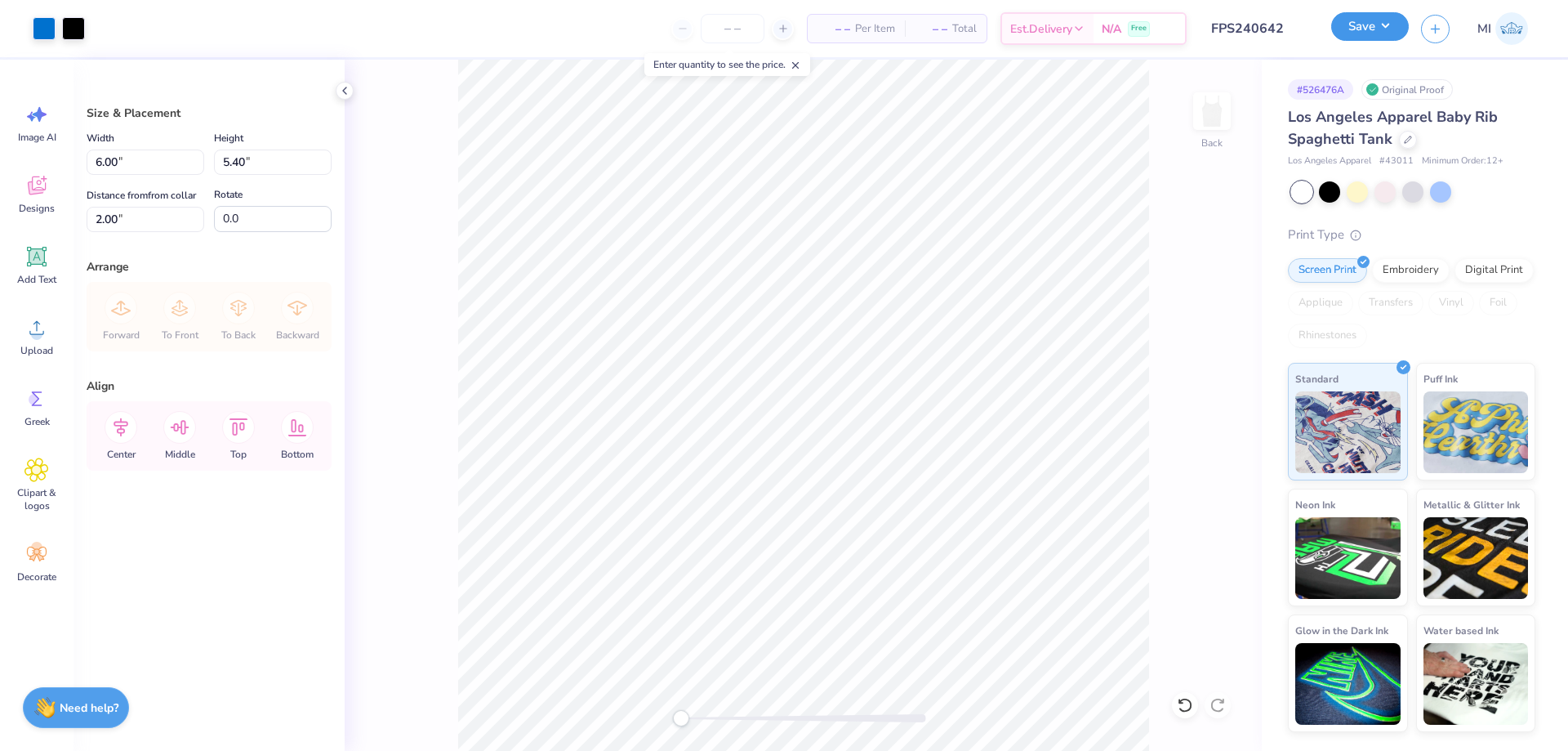
click at [1362, 29] on button "Save" at bounding box center [1370, 26] width 77 height 28
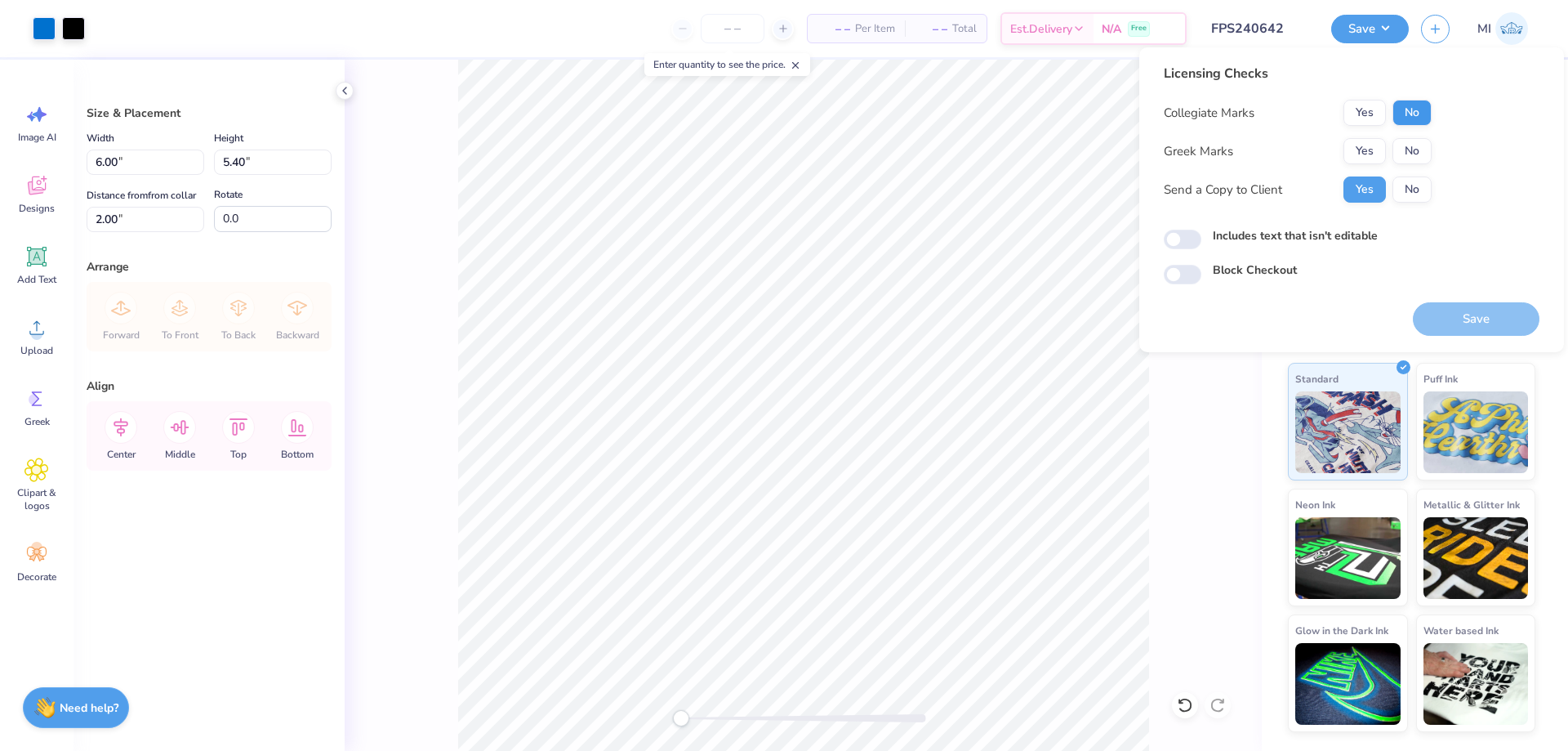
drag, startPoint x: 1430, startPoint y: 97, endPoint x: 1413, endPoint y: 112, distance: 22.7
click at [1423, 104] on div "Licensing Checks Collegiate Marks Yes No Greek Marks Yes No Send a Copy to Clie…" at bounding box center [1297, 139] width 268 height 152
click at [1412, 114] on button "No" at bounding box center [1412, 113] width 40 height 26
click at [1372, 142] on button "Yes" at bounding box center [1364, 152] width 42 height 26
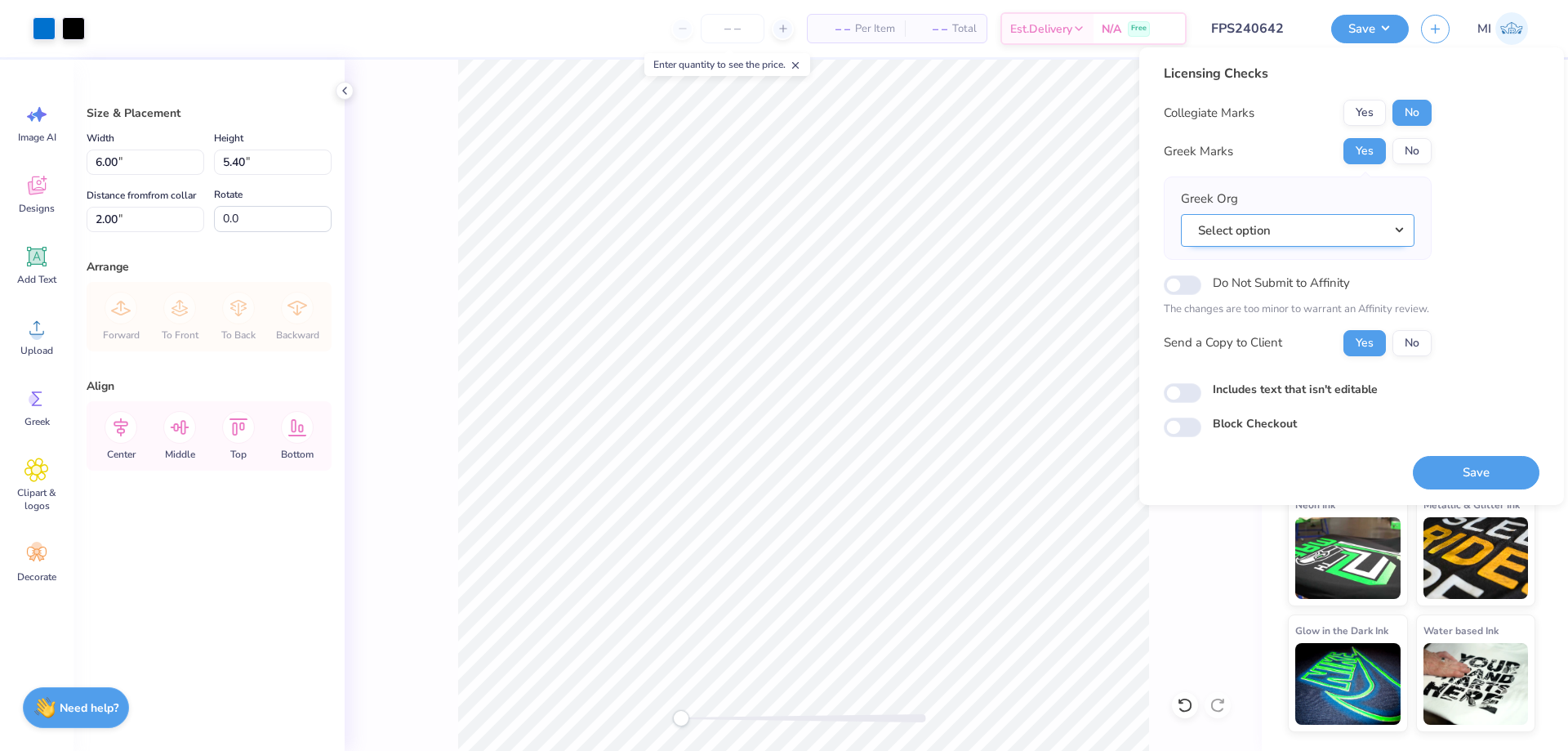
click at [1376, 226] on button "Select option" at bounding box center [1297, 231] width 233 height 34
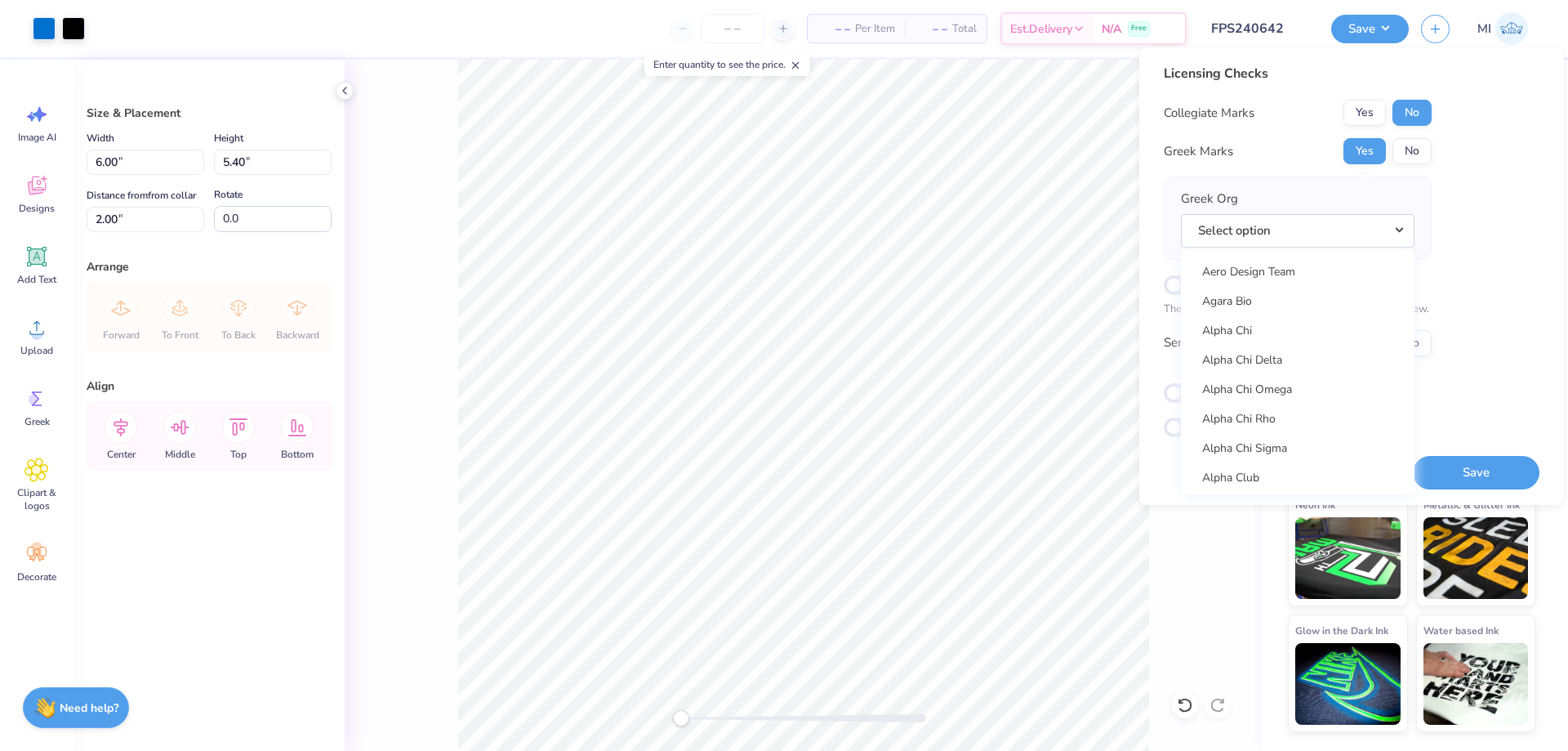
scroll to position [196, 0]
click at [1354, 307] on link "Alpha Chi Omega" at bounding box center [1297, 308] width 220 height 27
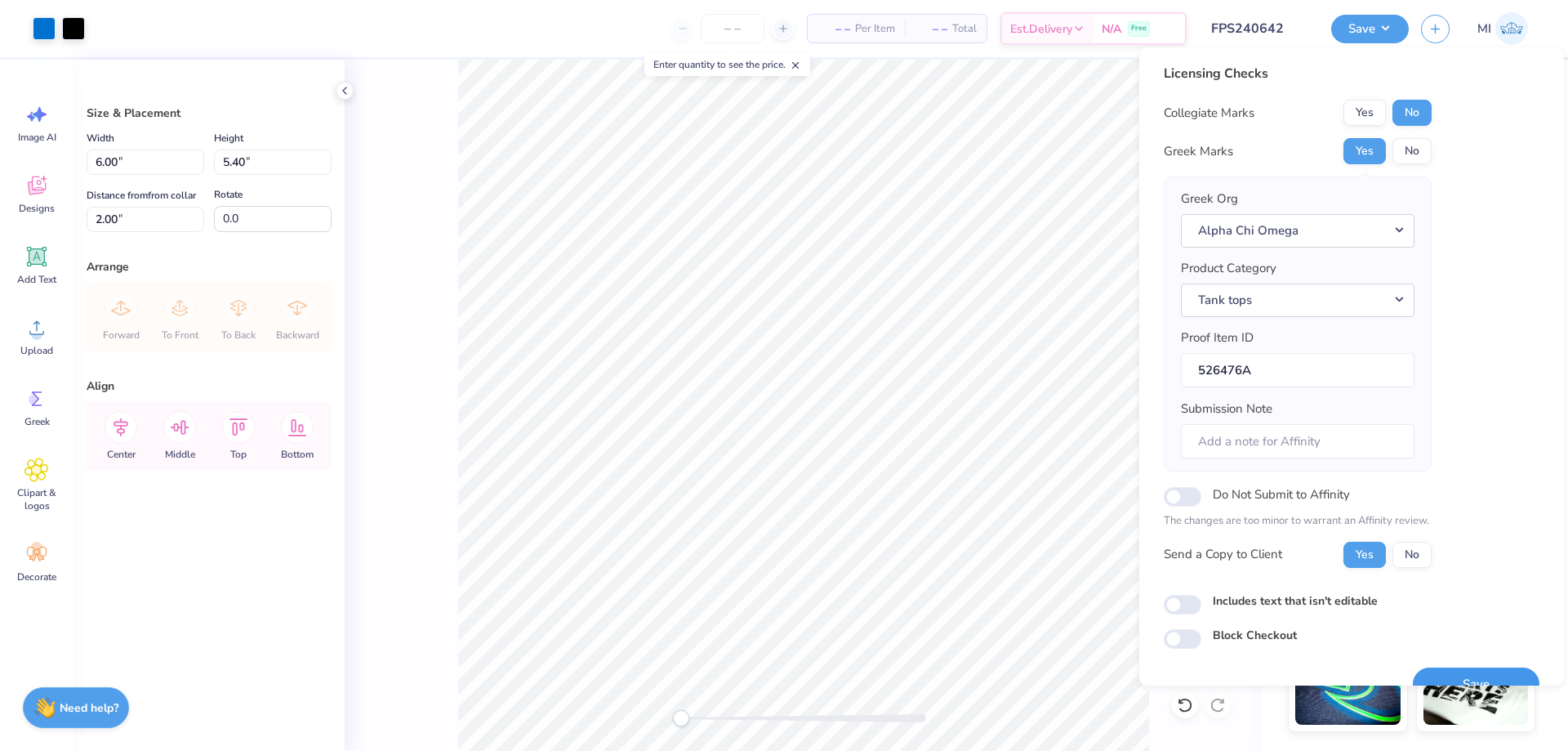
click at [1475, 674] on button "Save" at bounding box center [1476, 684] width 127 height 34
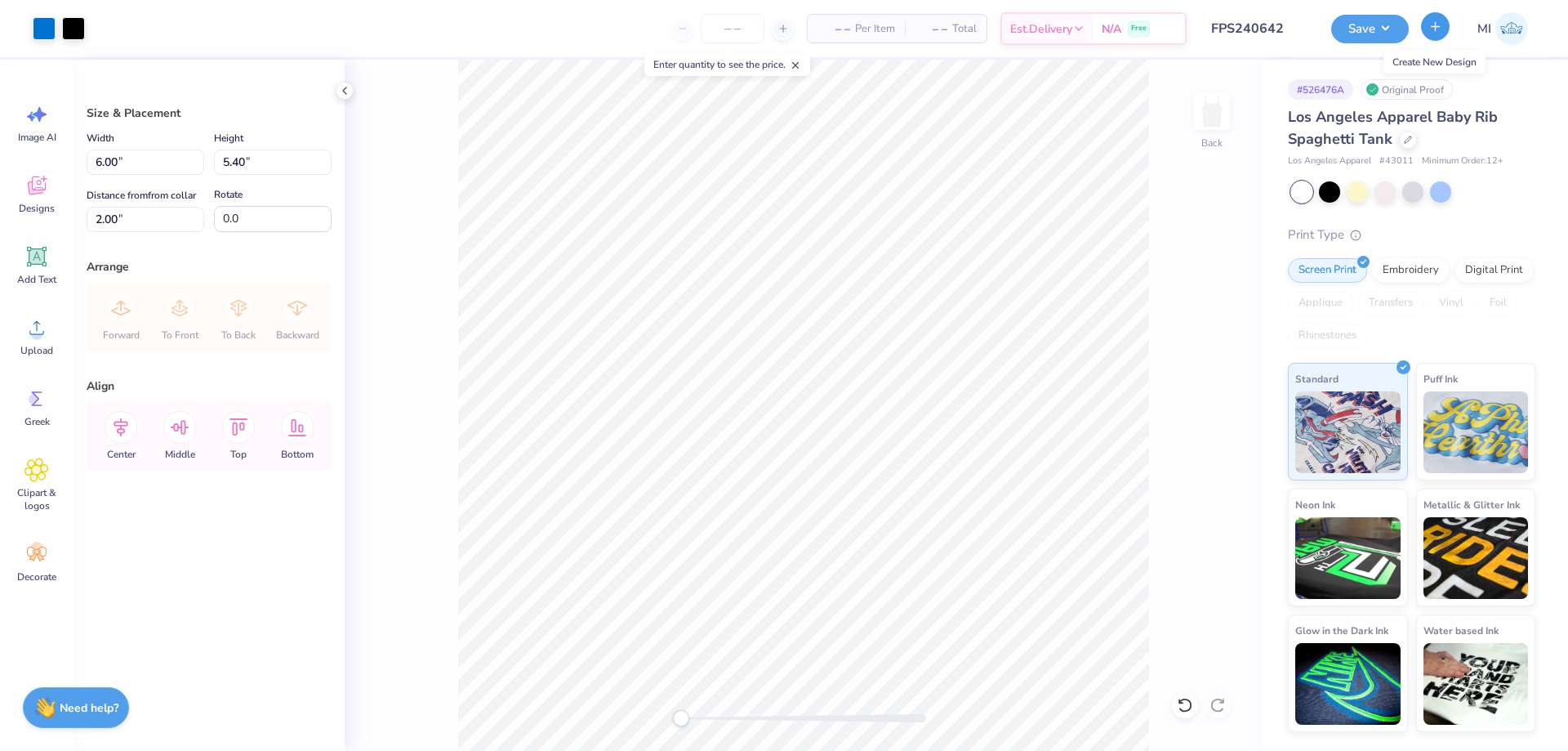
click at [1430, 36] on button "button" at bounding box center [1434, 26] width 28 height 28
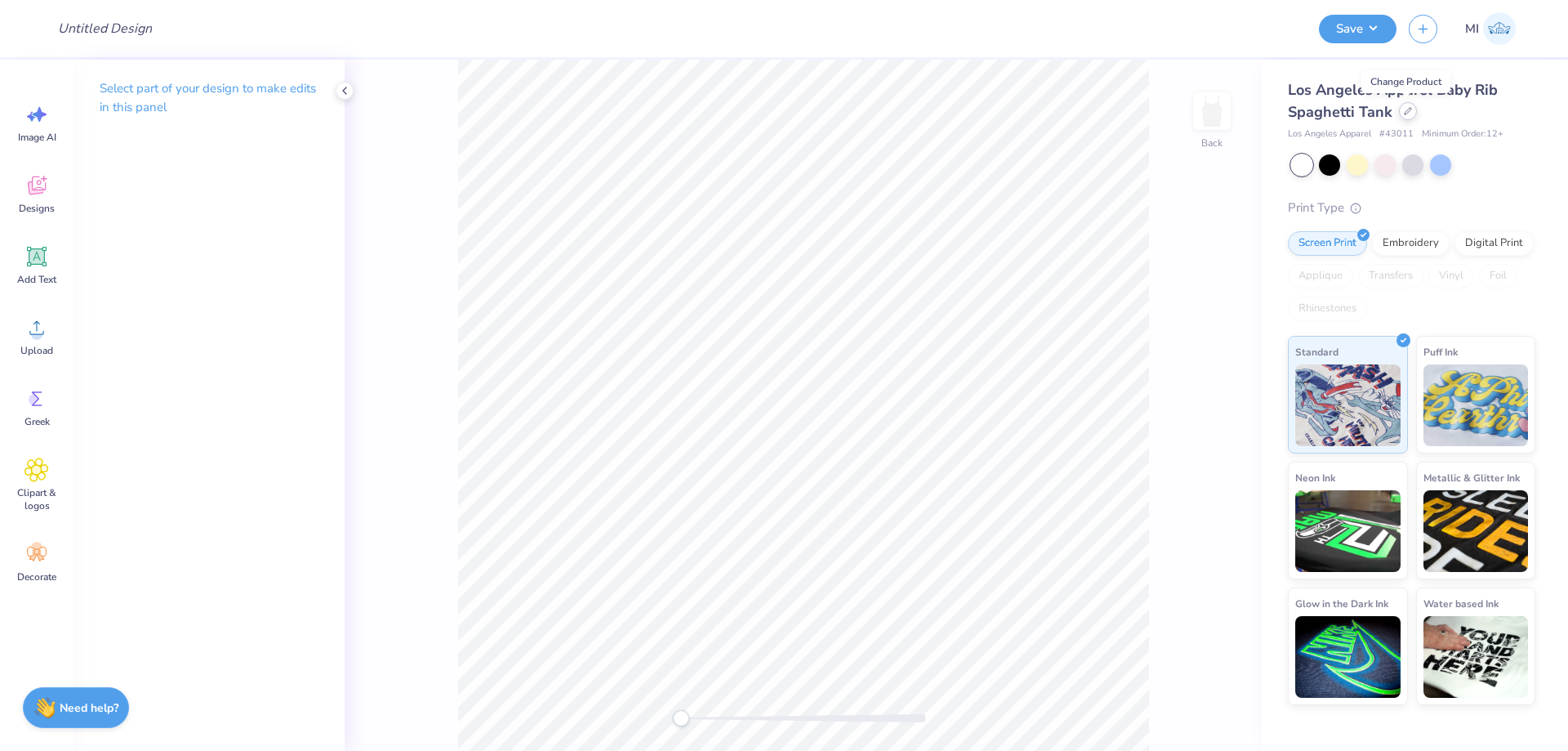
click at [1405, 119] on div at bounding box center [1407, 110] width 18 height 18
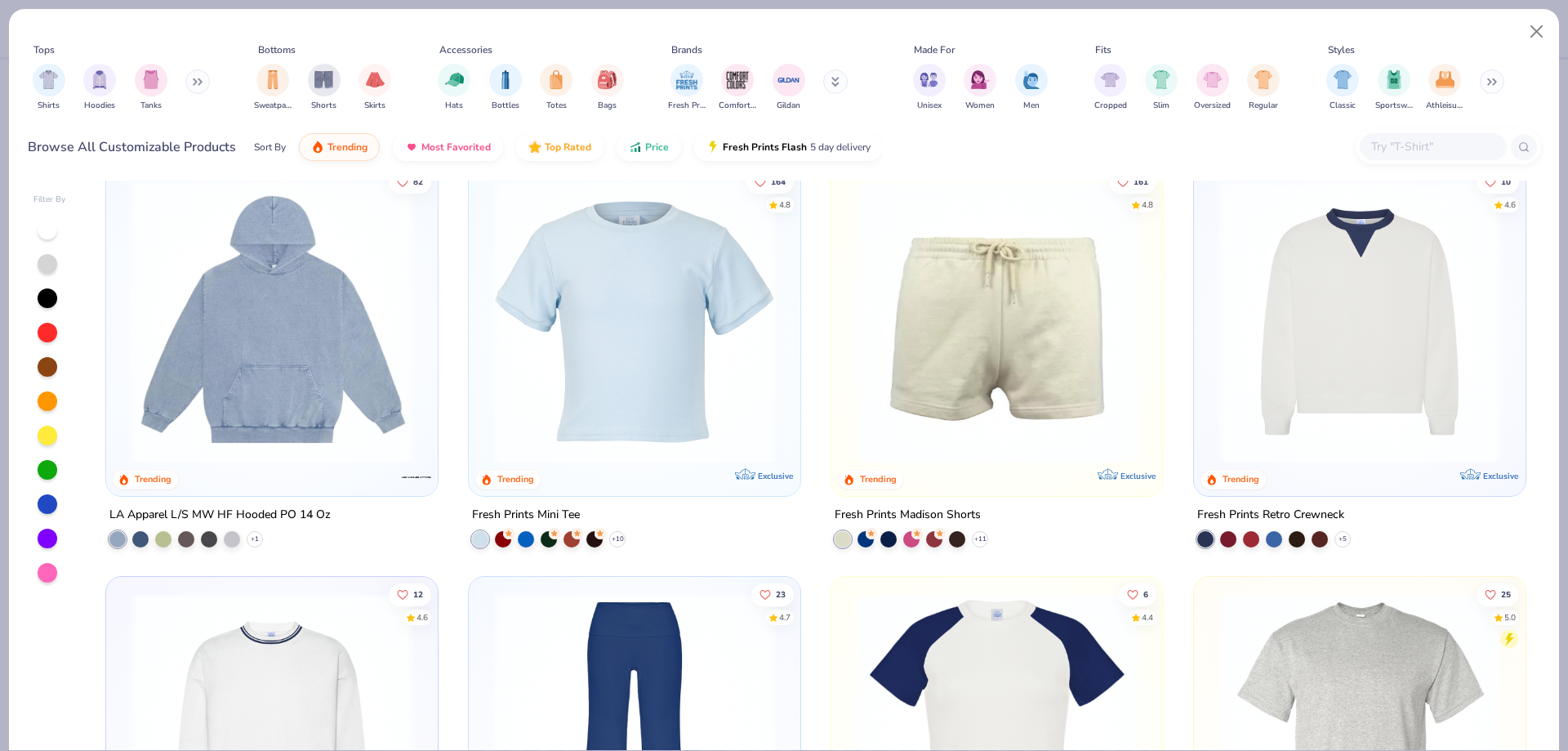
scroll to position [2480, 0]
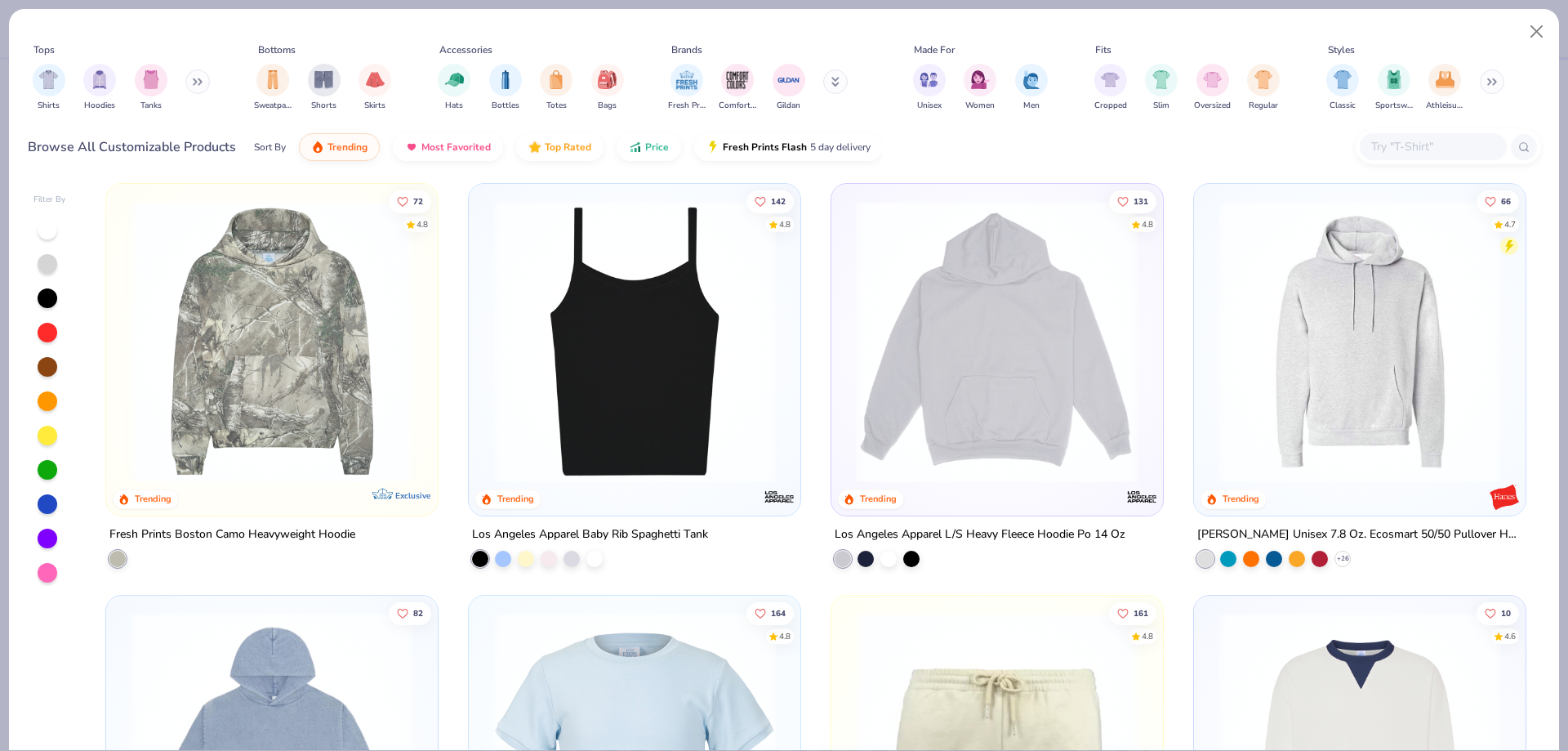
click at [589, 566] on div at bounding box center [594, 557] width 16 height 16
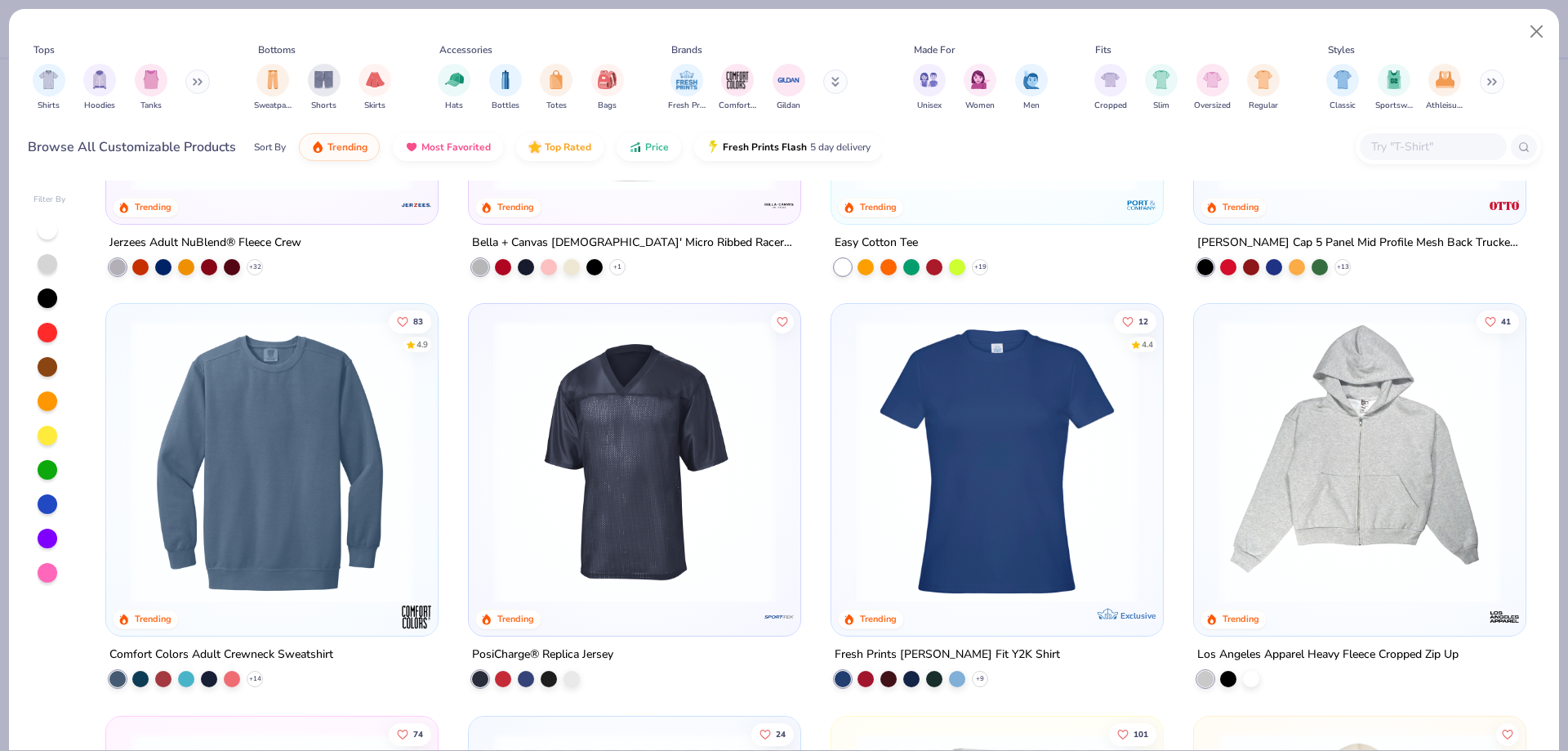
scroll to position [4098, 0]
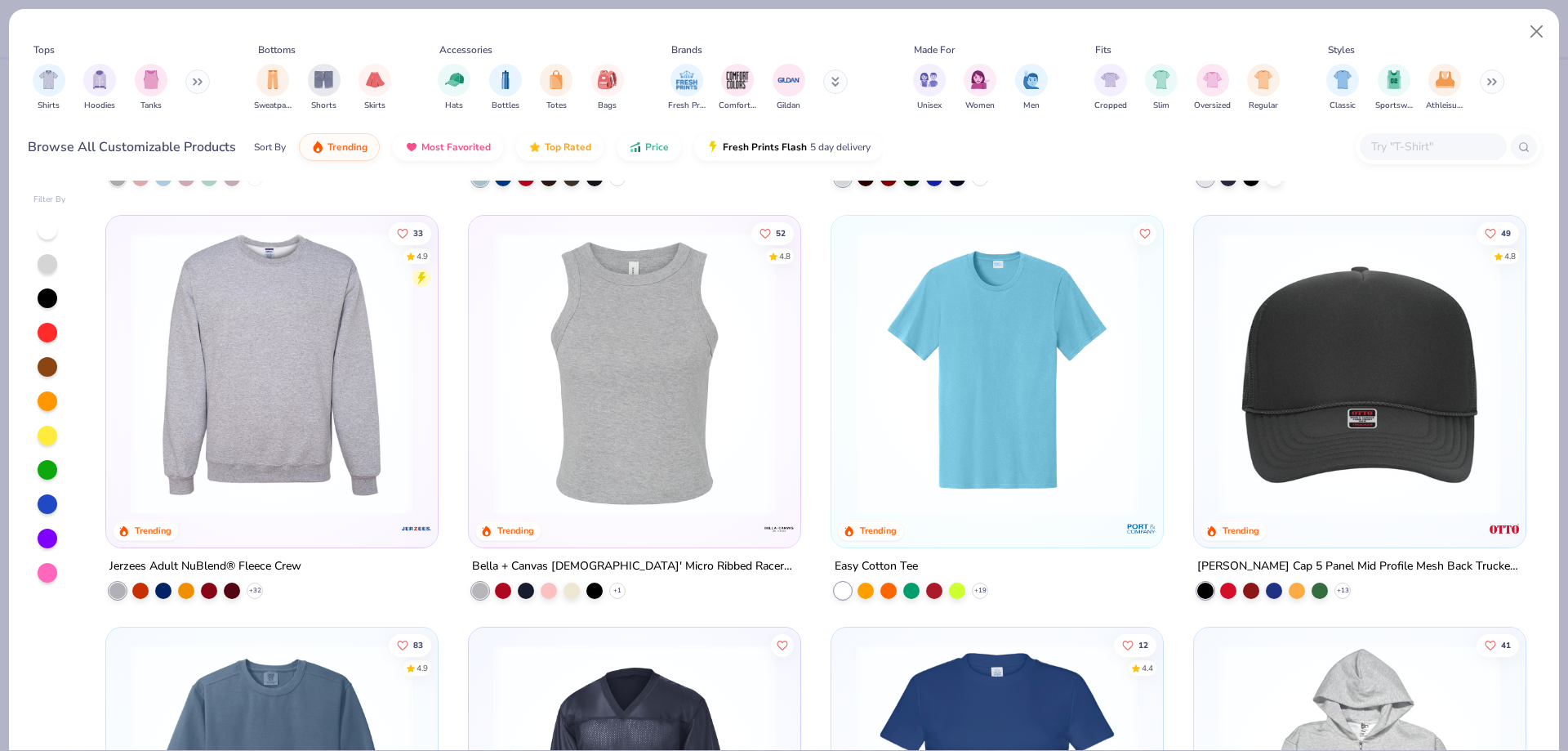
click at [657, 404] on img at bounding box center [635, 373] width 299 height 282
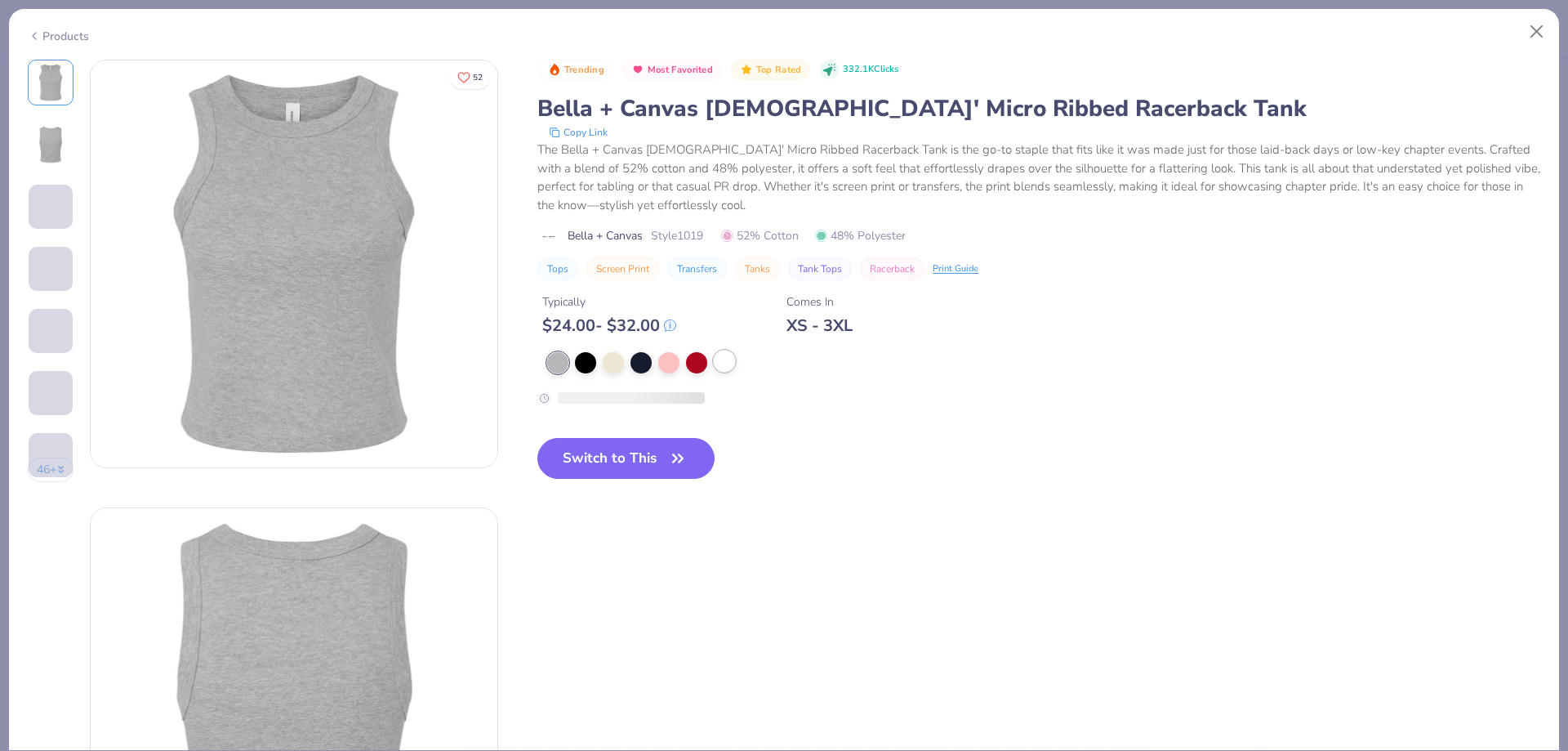
click at [733, 354] on div at bounding box center [724, 360] width 22 height 22
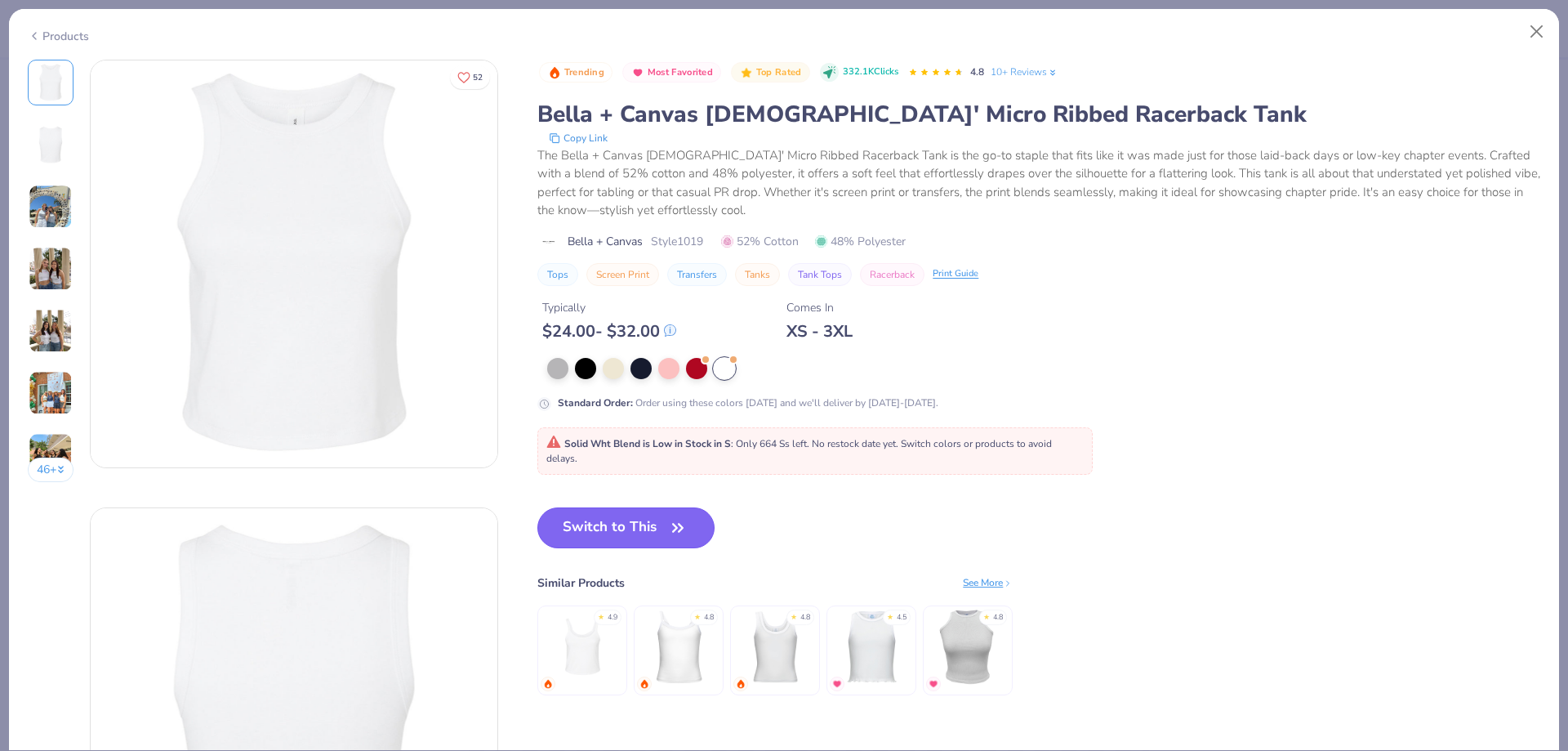
click at [640, 524] on button "Switch to This" at bounding box center [626, 527] width 177 height 40
